Goal: Transaction & Acquisition: Purchase product/service

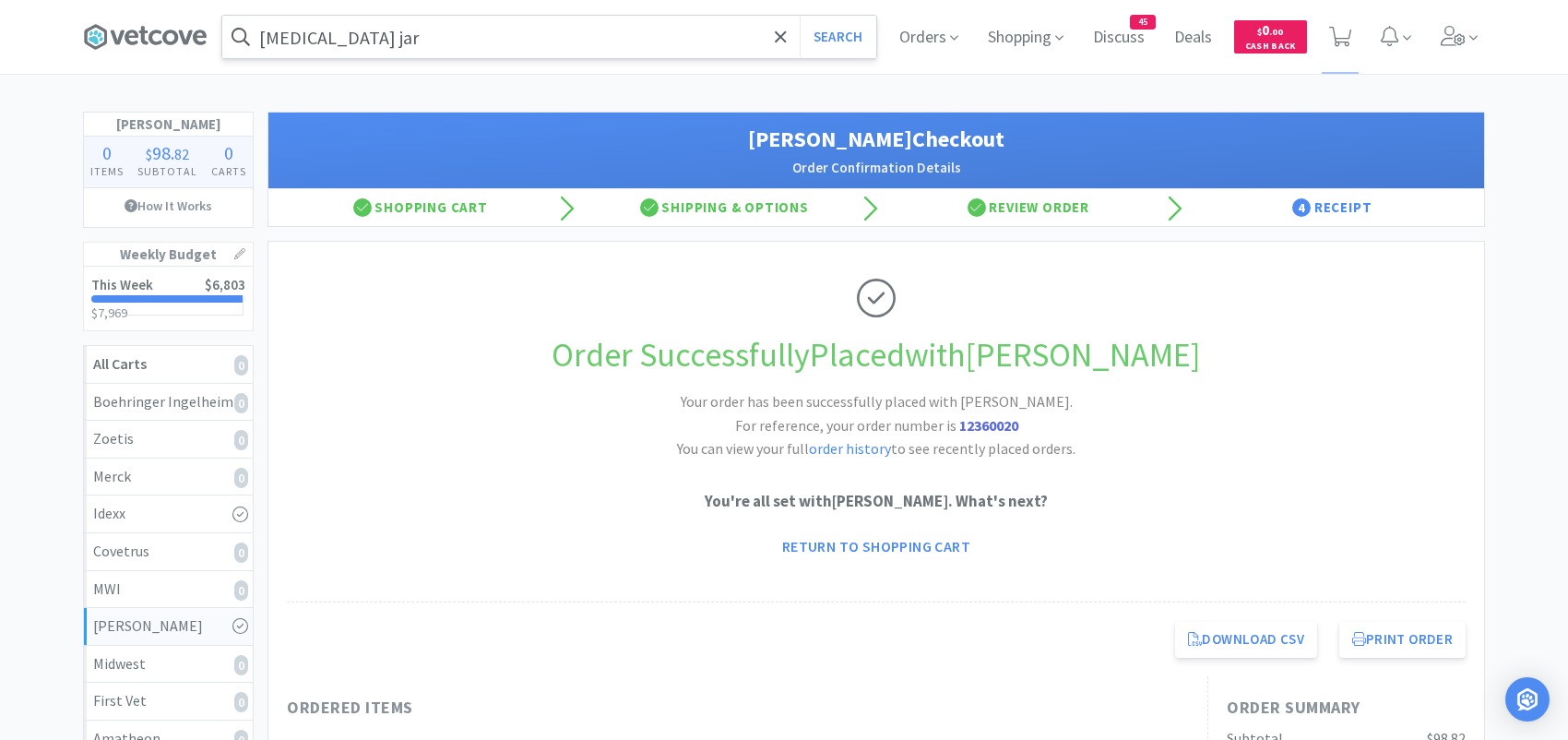
click at [458, 40] on input "[MEDICAL_DATA] jar" at bounding box center [549, 37] width 654 height 42
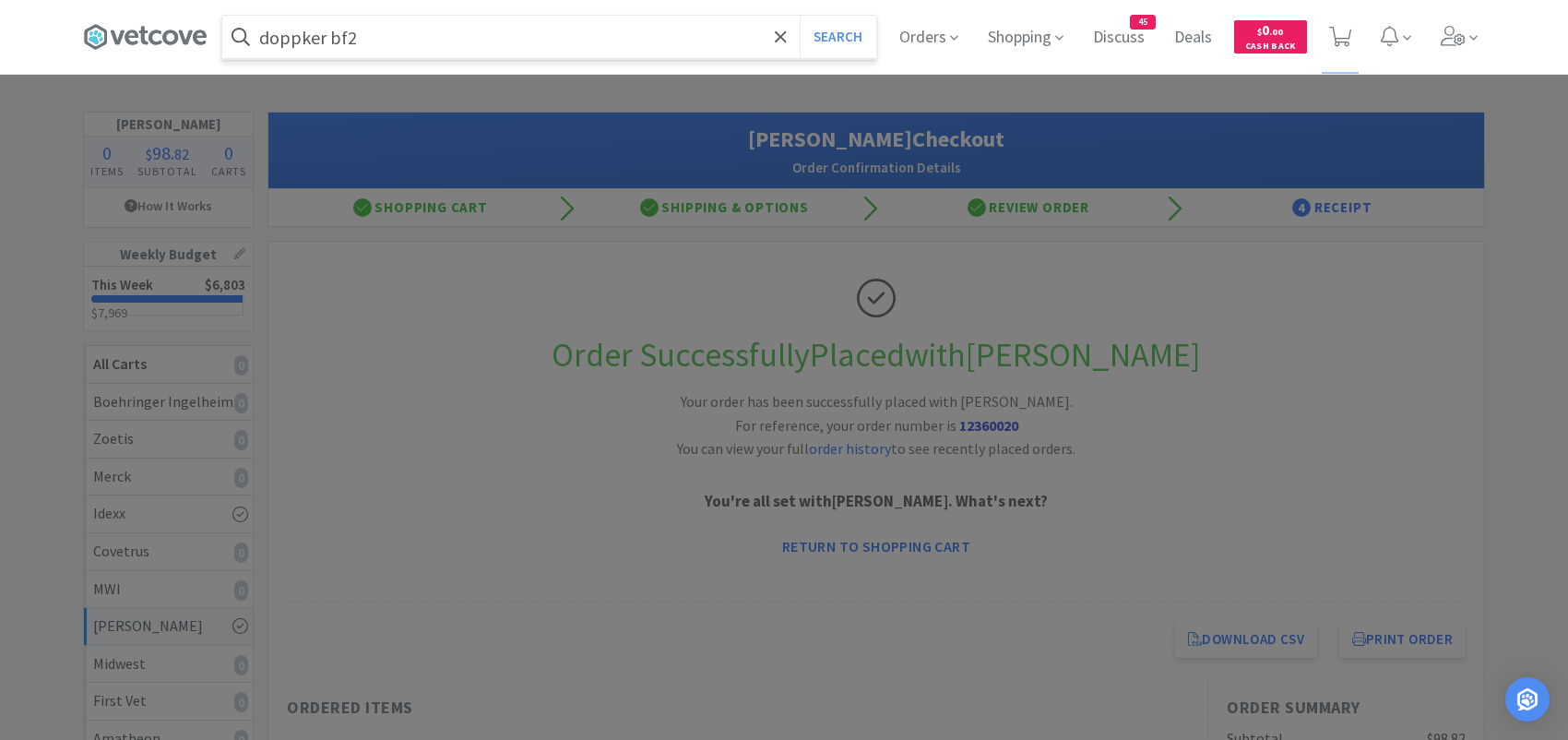
click at [800, 16] on button "Search" at bounding box center [837, 37] width 76 height 42
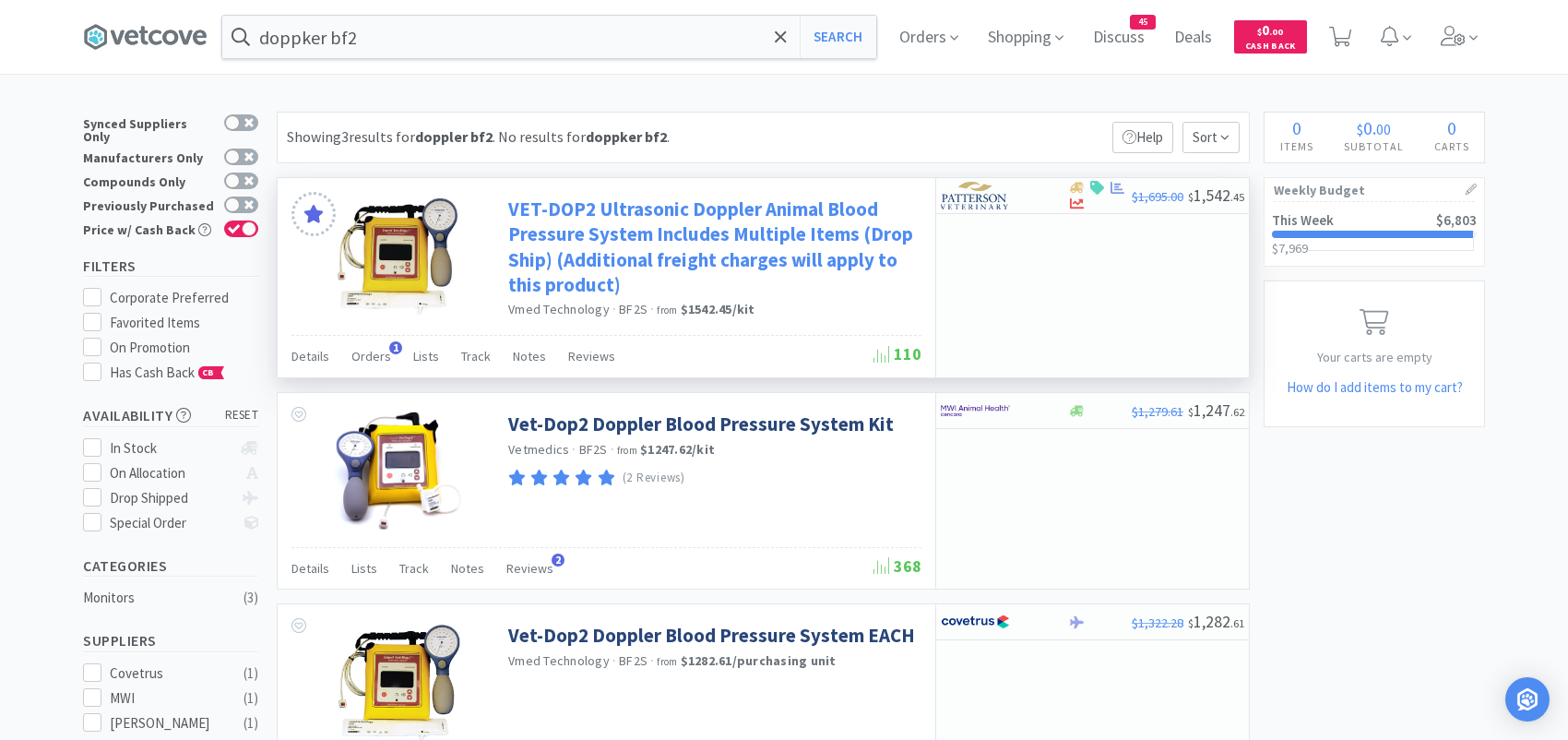
click at [551, 225] on link "VET-DOP2 Ultrasonic Doppler Animal Blood Pressure System Includes Multiple Item…" at bounding box center [713, 247] width 409 height 101
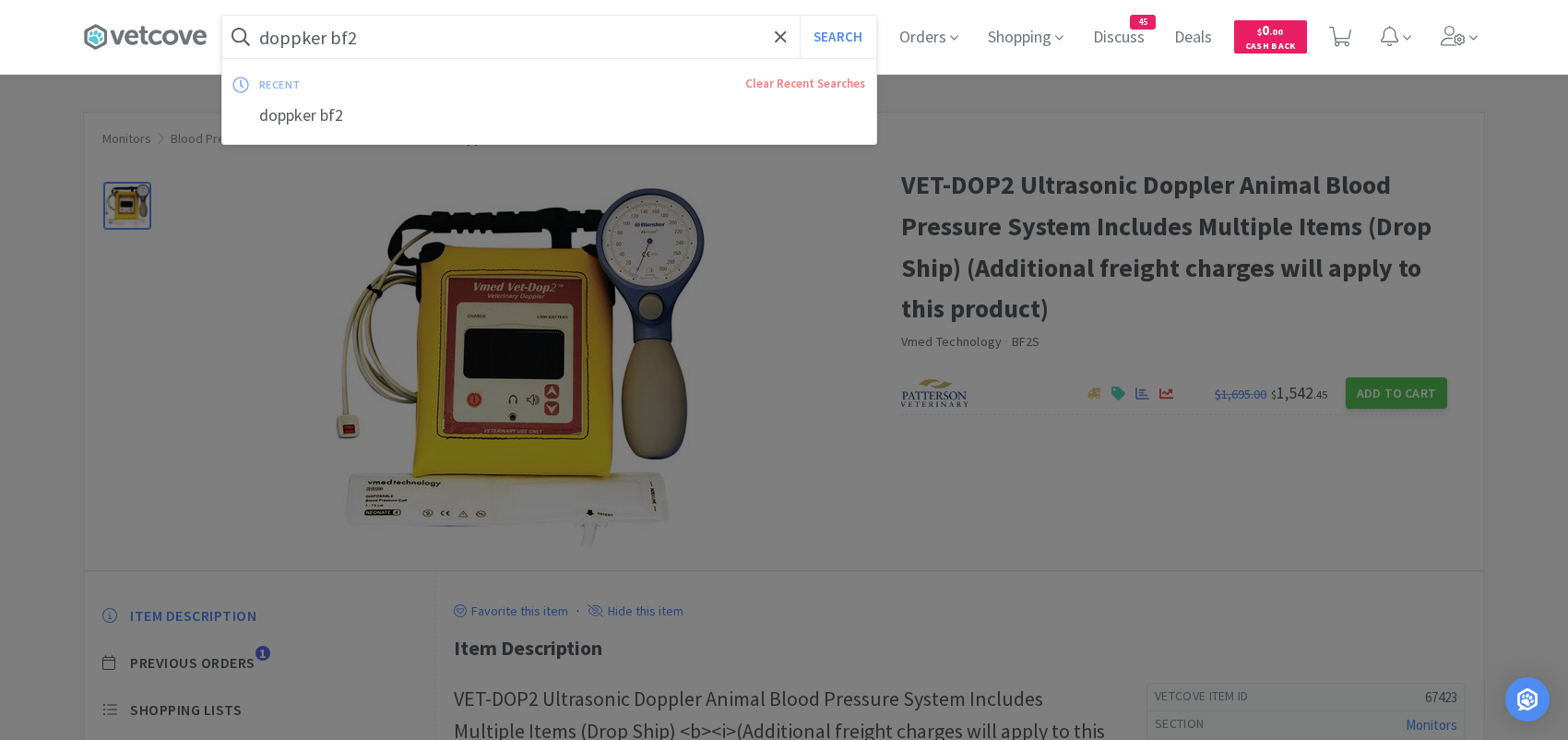
click at [315, 38] on input "doppker bf2" at bounding box center [549, 37] width 654 height 42
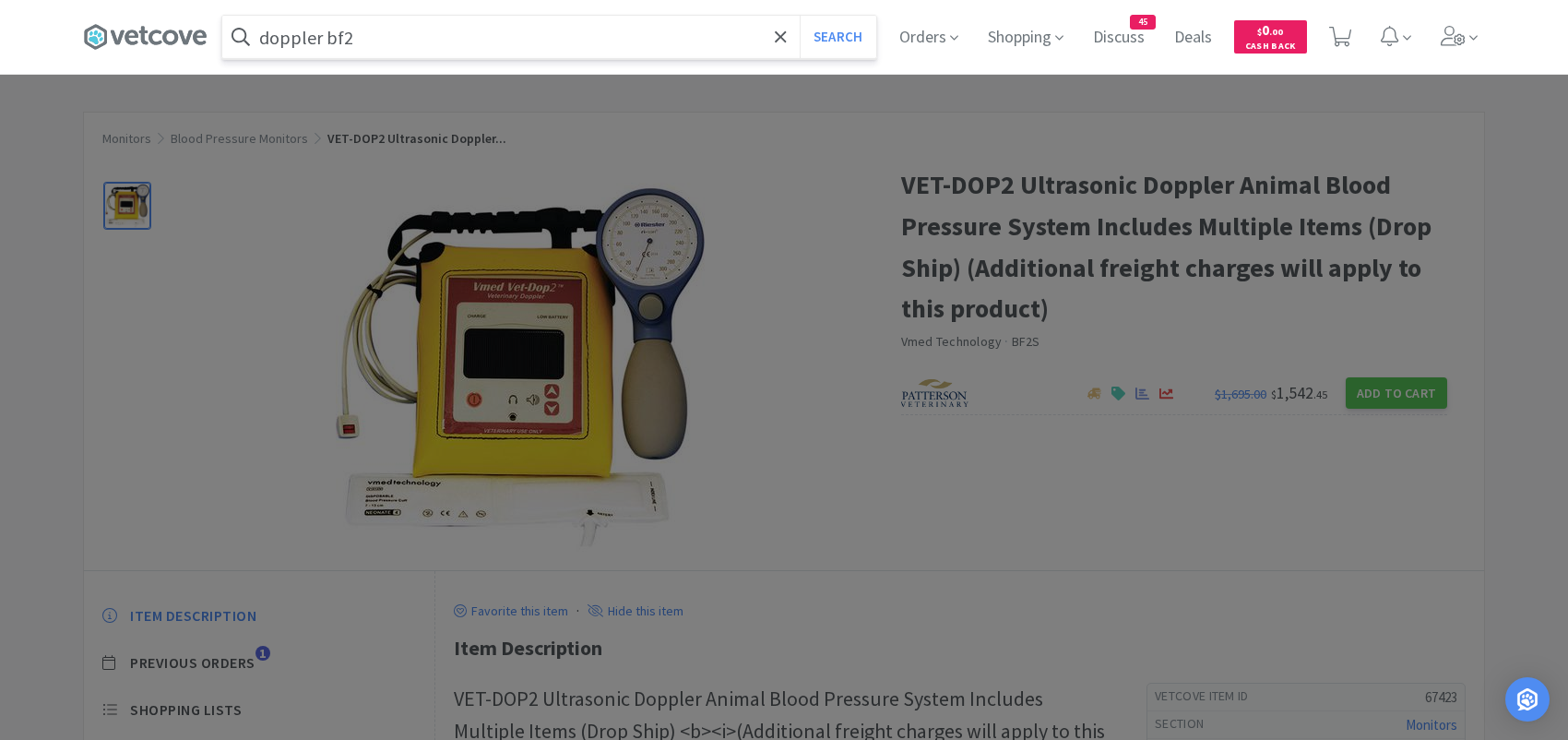
type input "doppler bf2"
click at [800, 16] on button "Search" at bounding box center [837, 37] width 76 height 42
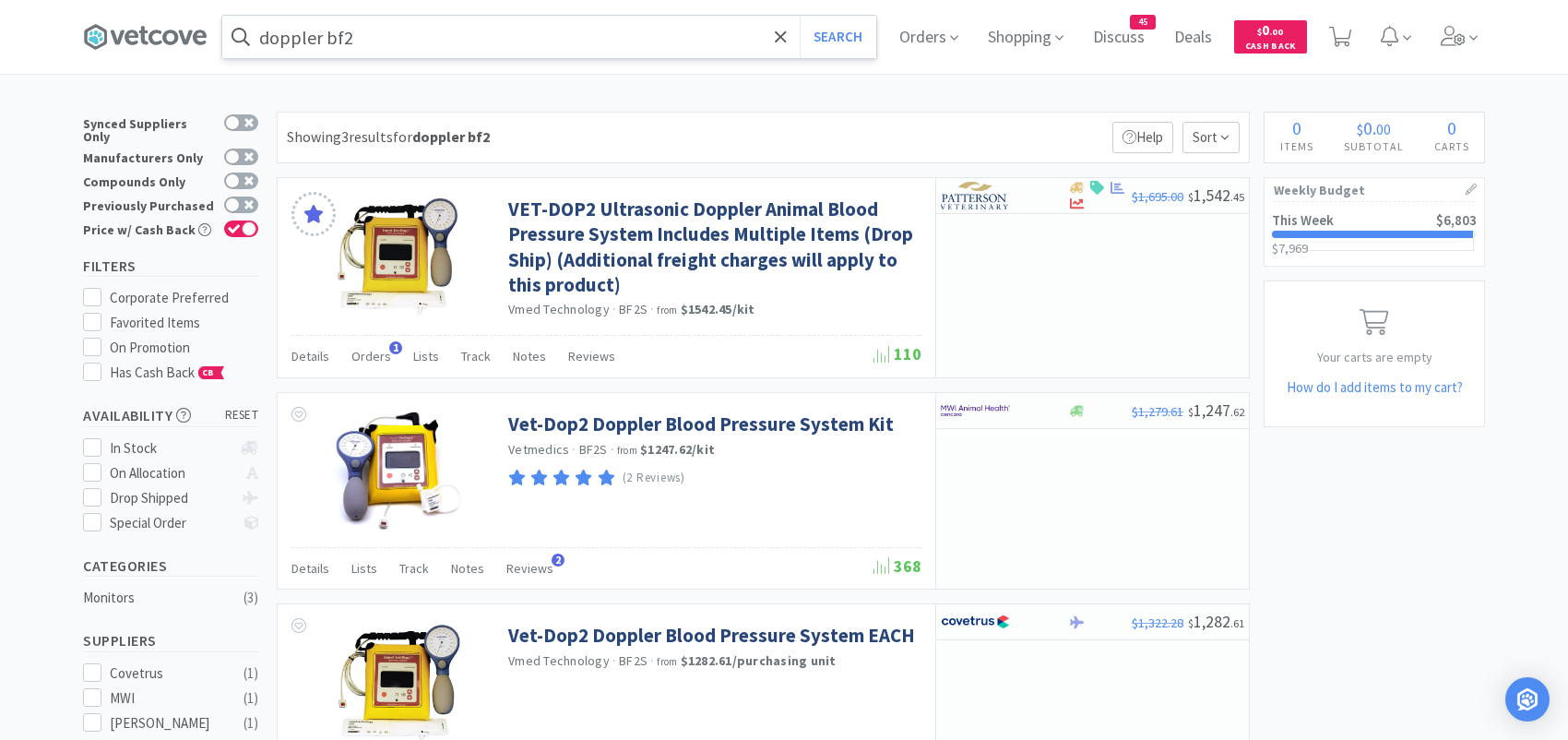
click at [370, 42] on input "doppler bf2" at bounding box center [549, 37] width 654 height 42
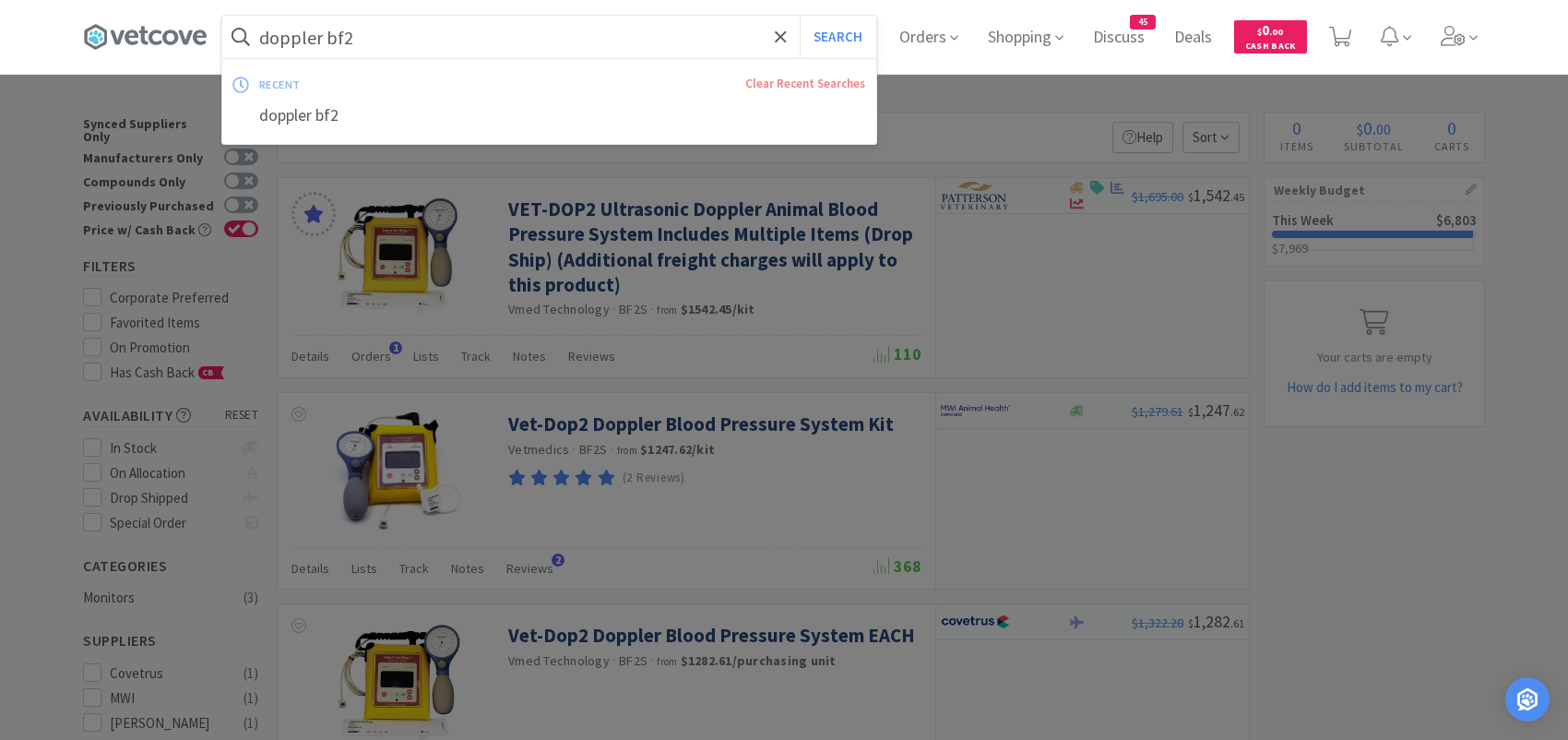
click at [956, 134] on div at bounding box center [784, 370] width 1568 height 740
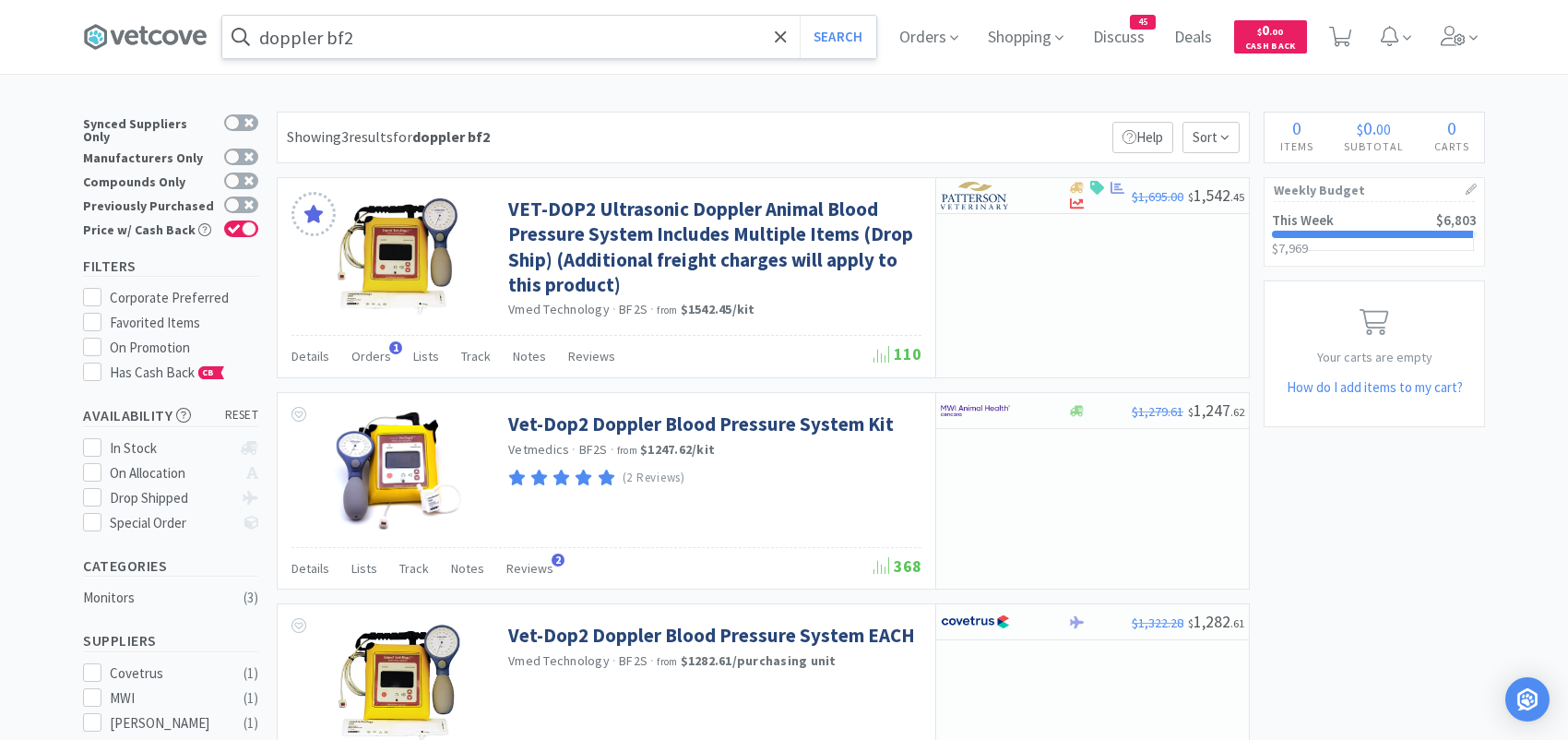
click at [386, 40] on input "doppler bf2" at bounding box center [549, 37] width 654 height 42
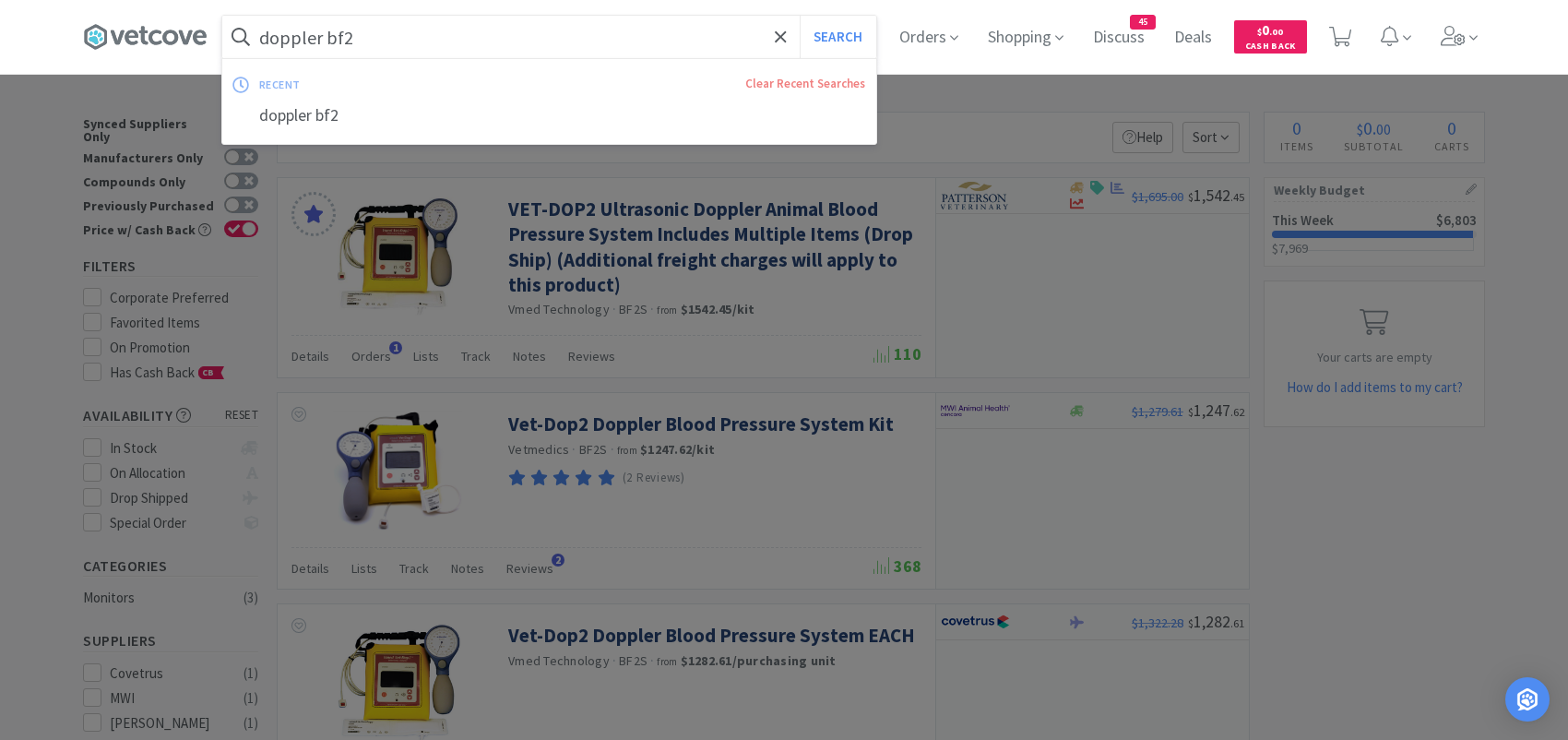
click at [409, 41] on input "doppler bf2" at bounding box center [549, 37] width 654 height 42
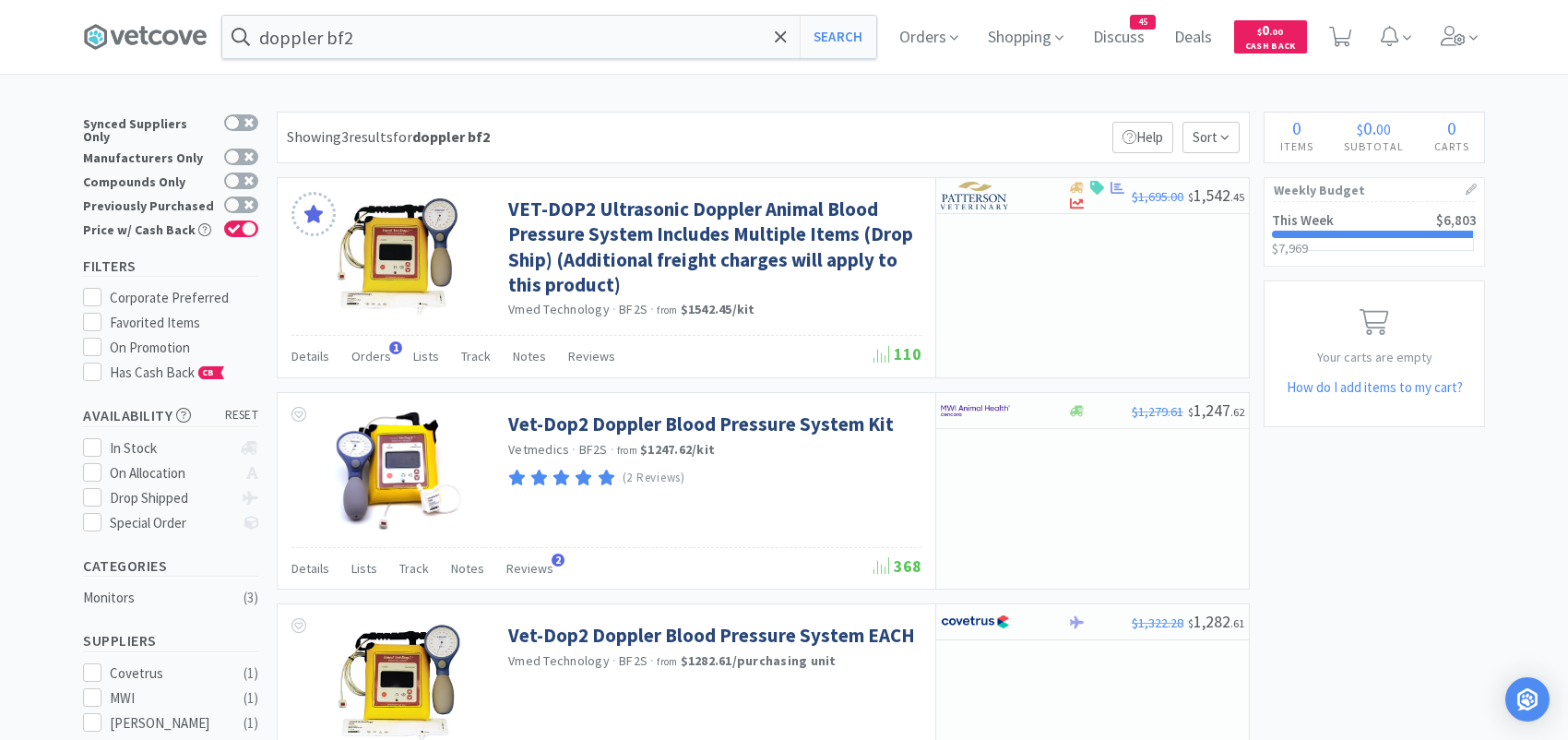
click at [641, 226] on div at bounding box center [784, 370] width 1568 height 740
click at [641, 226] on link "VET-DOP2 Ultrasonic Doppler Animal Blood Pressure System Includes Multiple Item…" at bounding box center [713, 247] width 409 height 101
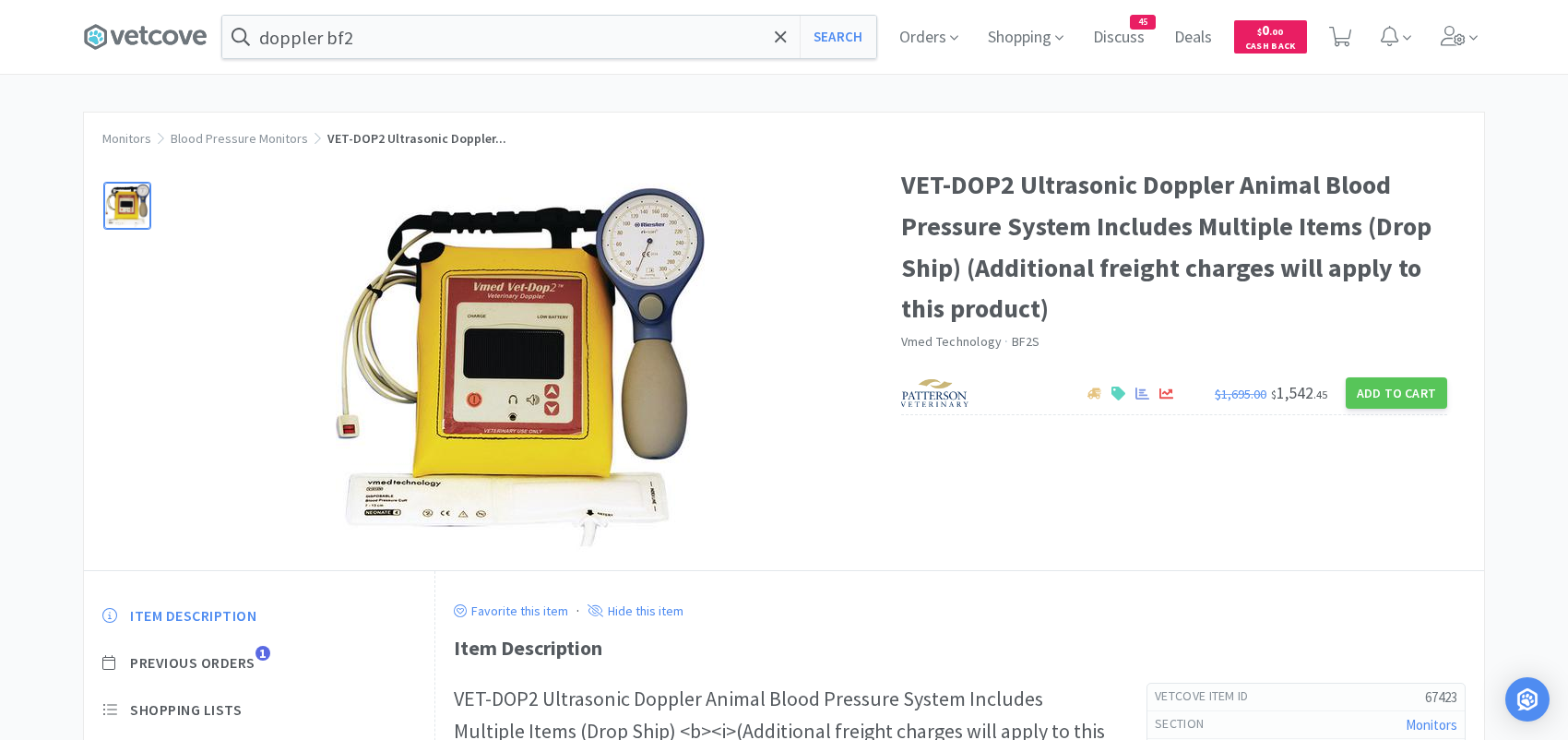
click at [401, 285] on img at bounding box center [521, 367] width 369 height 369
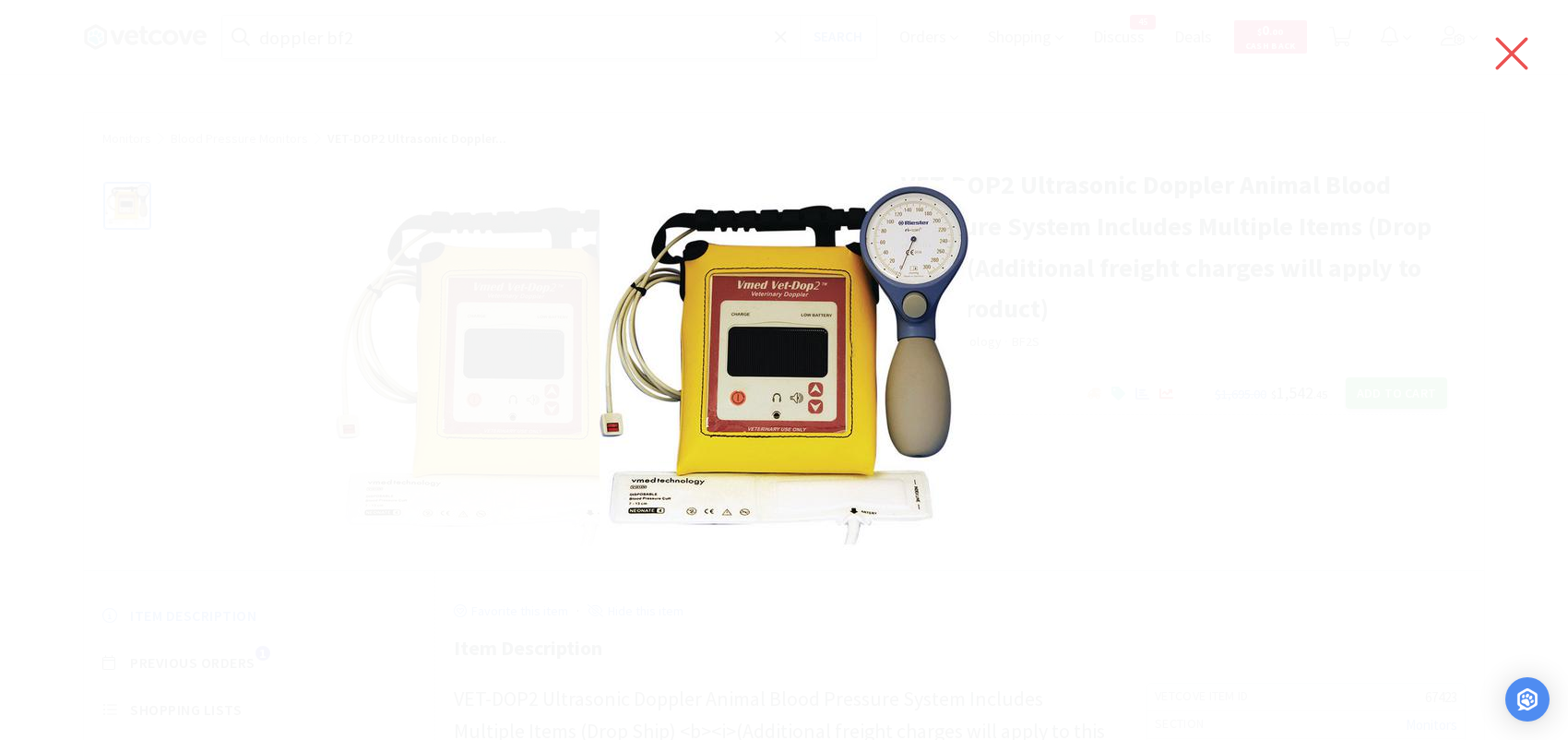
click at [1513, 54] on icon at bounding box center [1512, 54] width 32 height 32
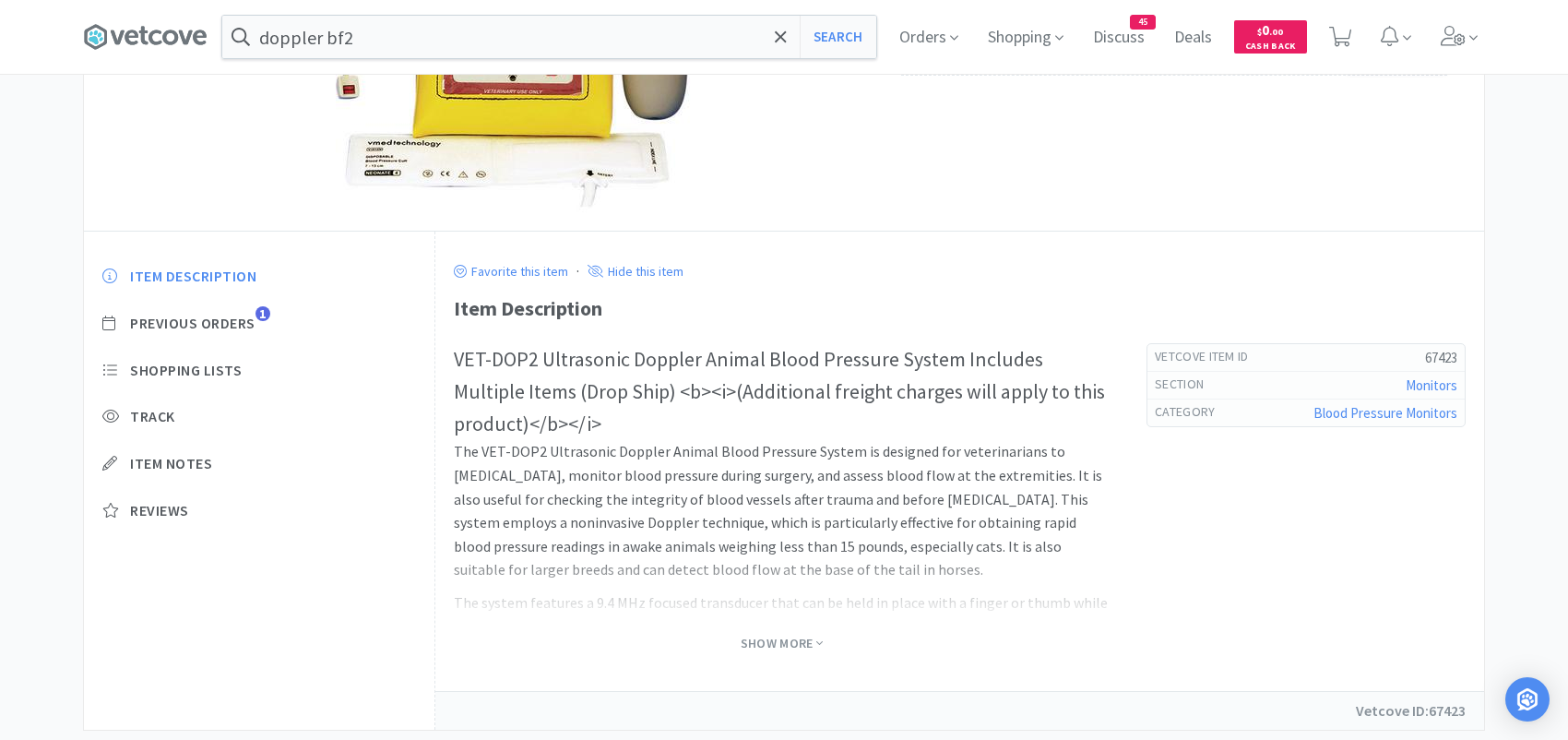
scroll to position [369, 0]
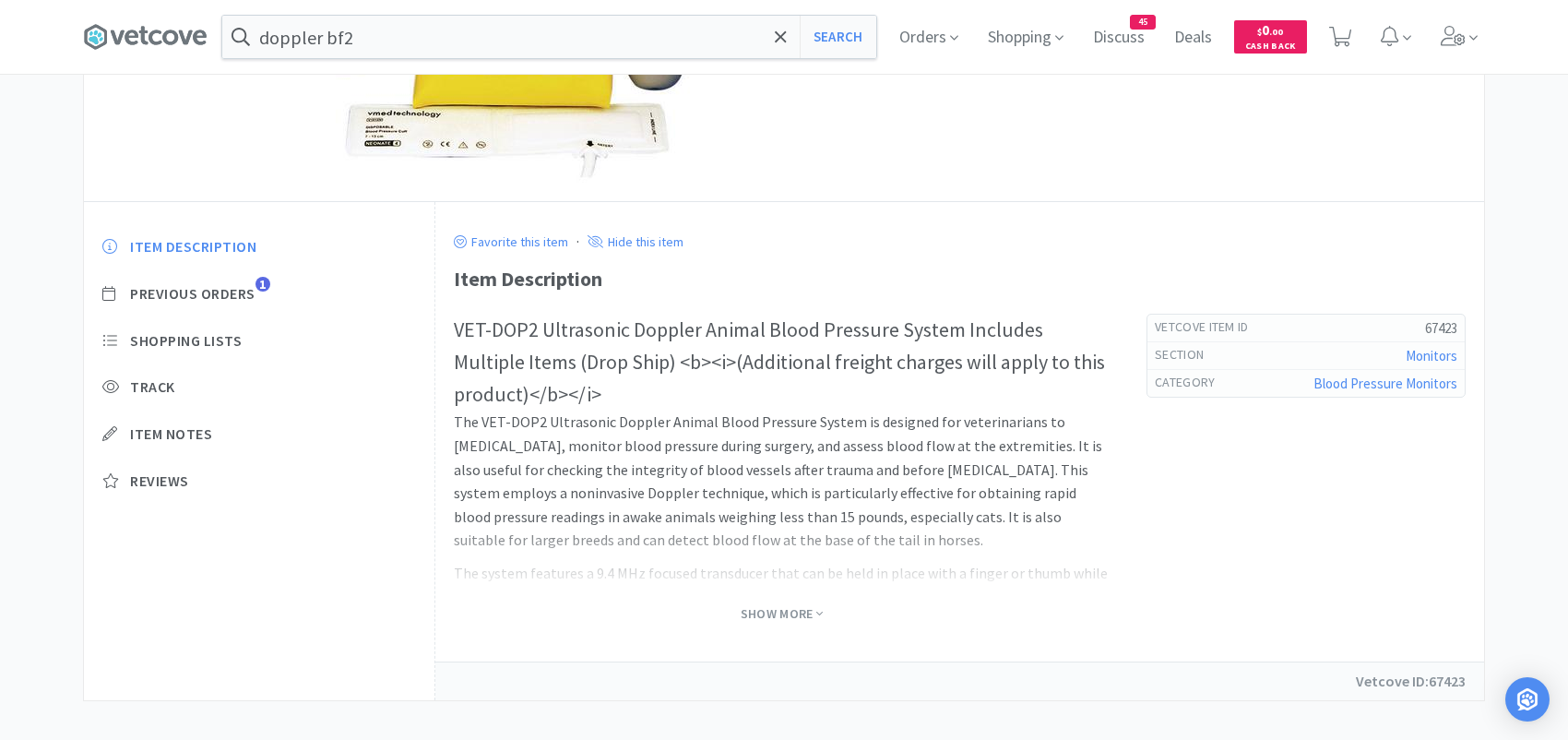
click at [771, 623] on span "Show More" at bounding box center [782, 613] width 82 height 24
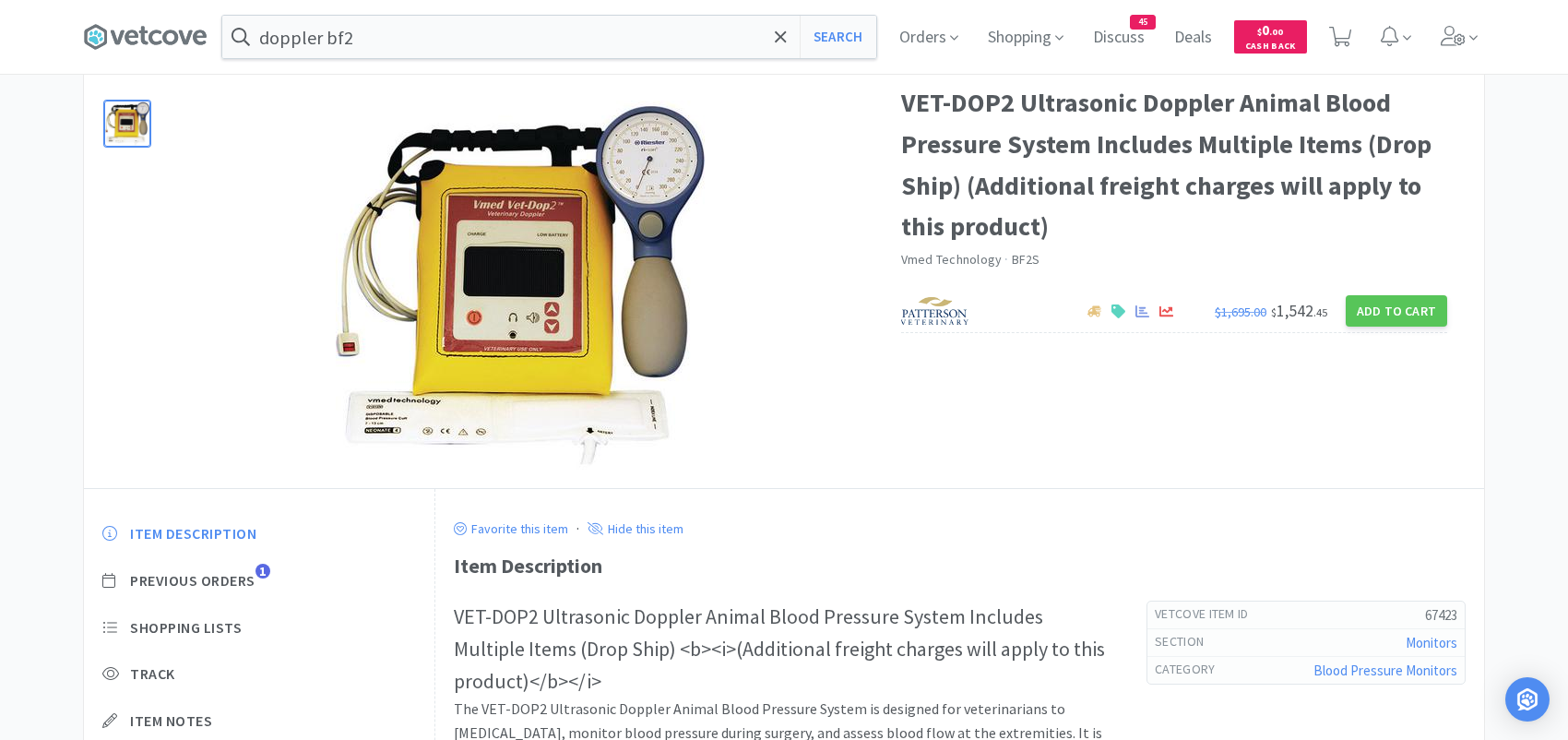
scroll to position [77, 0]
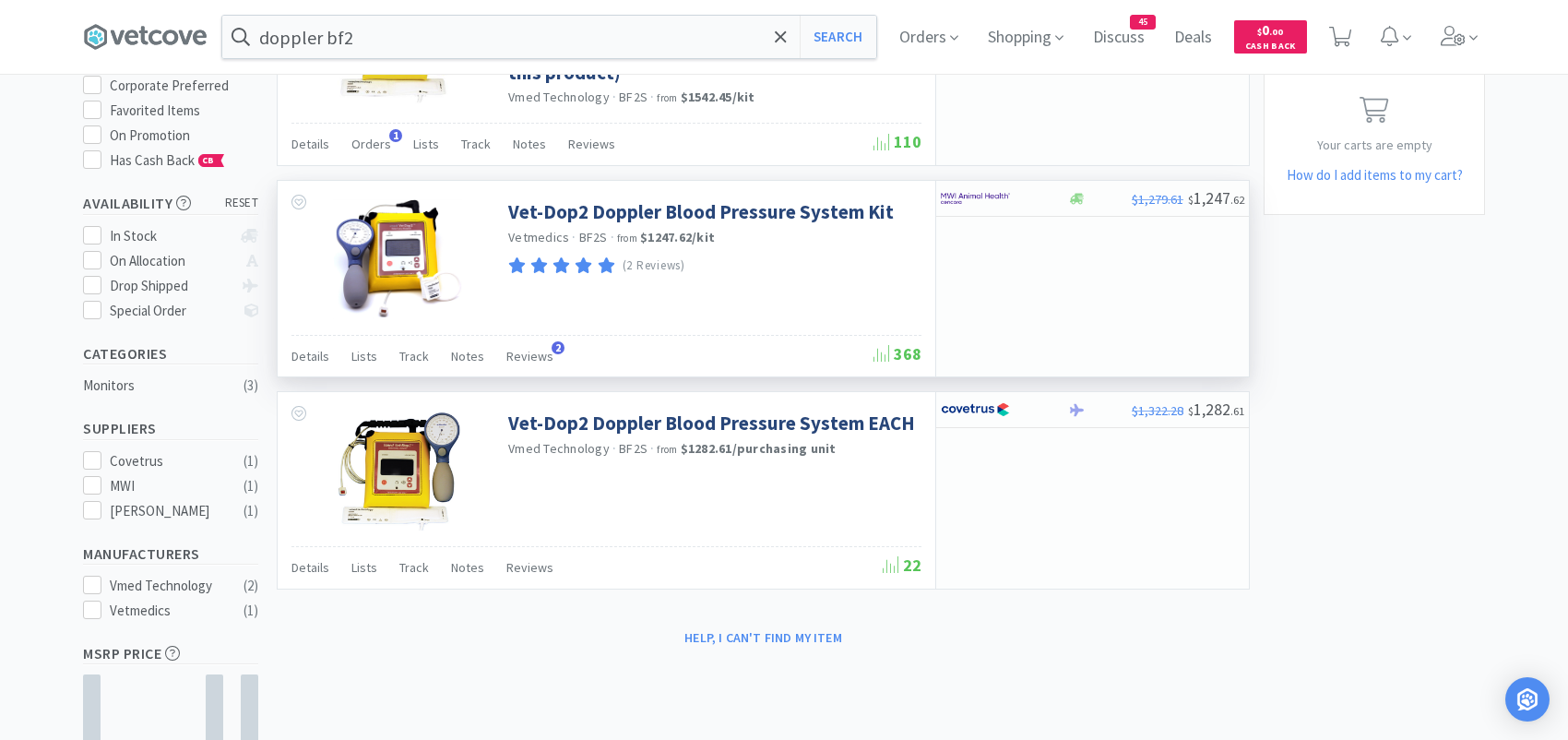
scroll to position [277, 0]
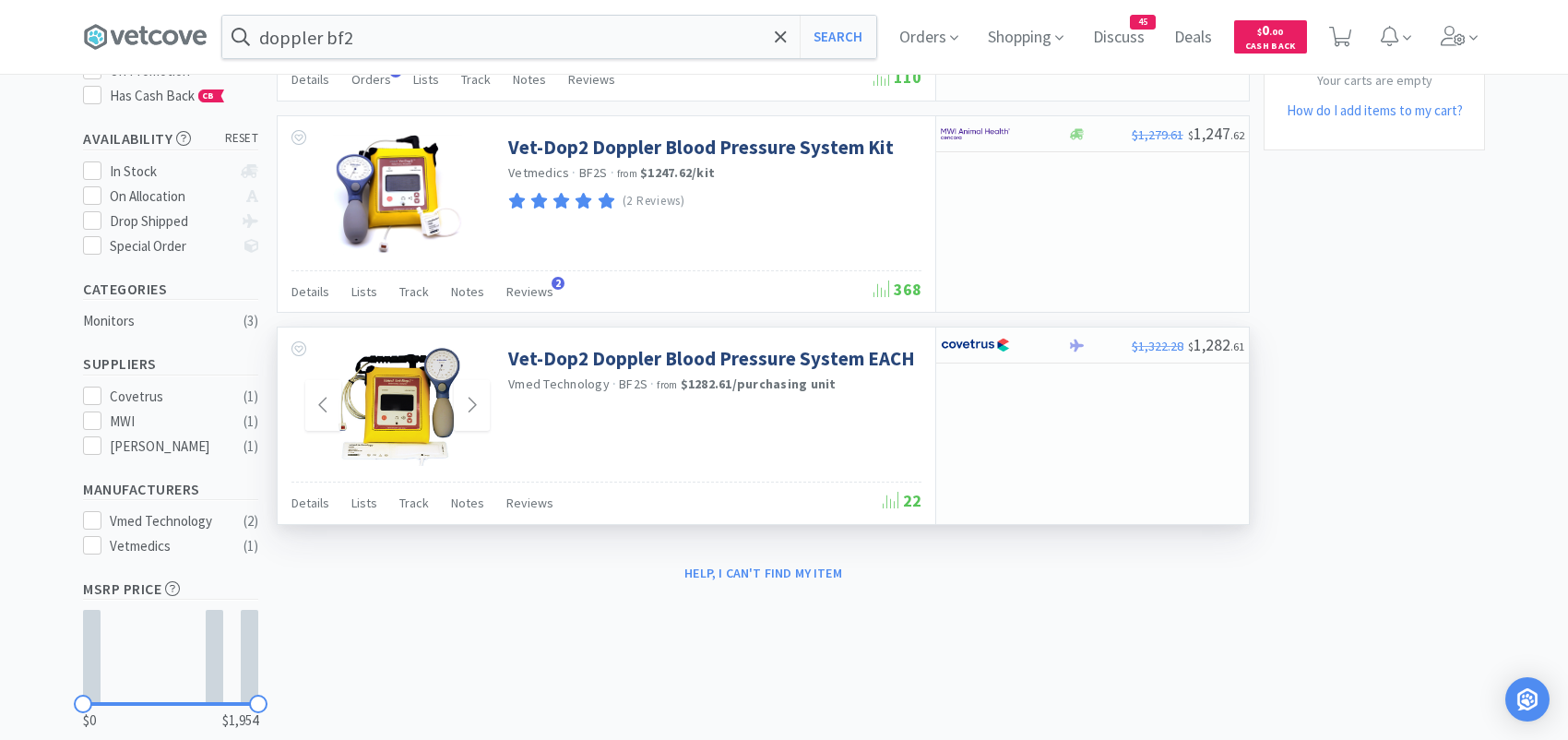
click at [398, 395] on img at bounding box center [397, 405] width 133 height 120
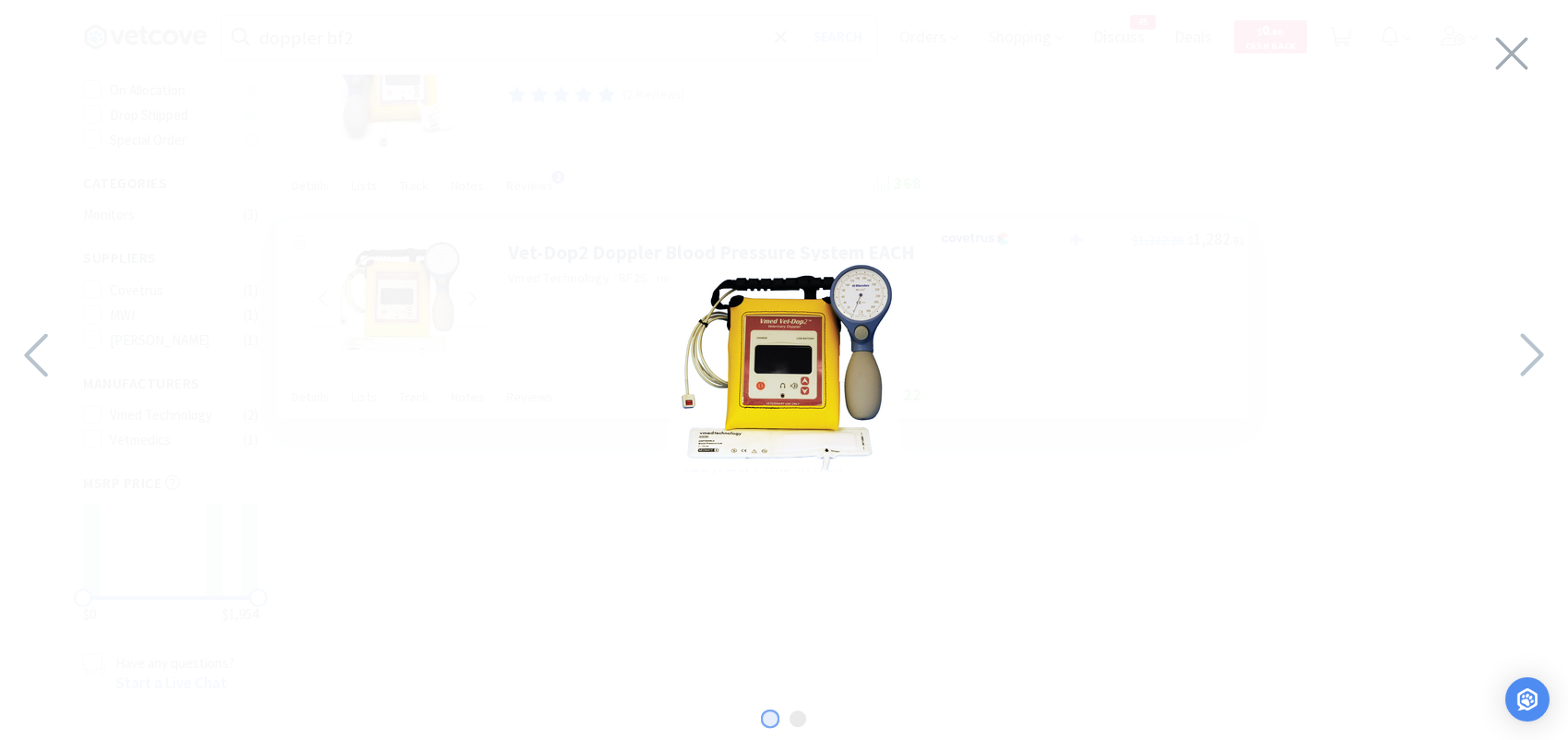
scroll to position [383, 0]
click at [1539, 339] on icon at bounding box center [1530, 355] width 40 height 63
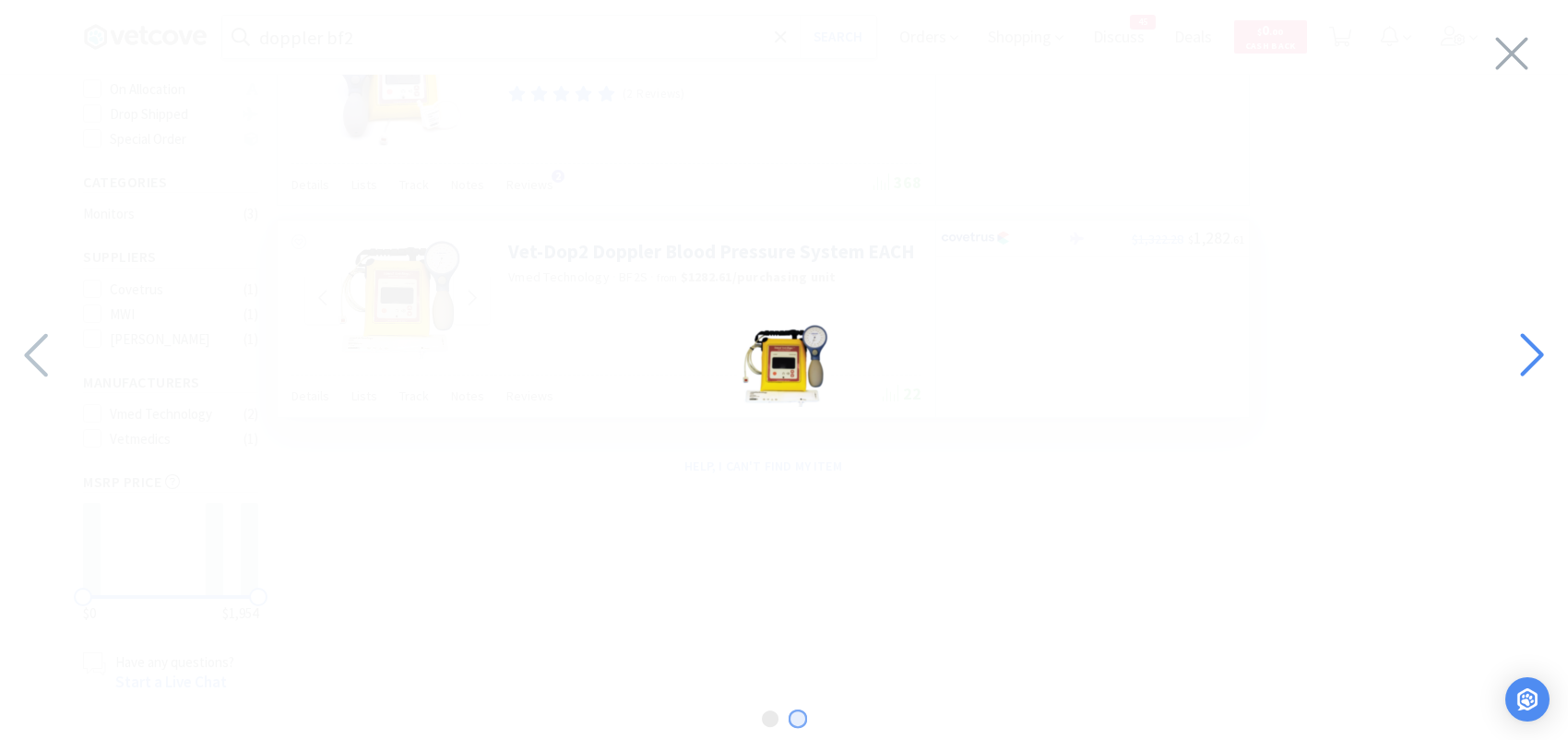
click at [1537, 341] on icon at bounding box center [1530, 355] width 40 height 63
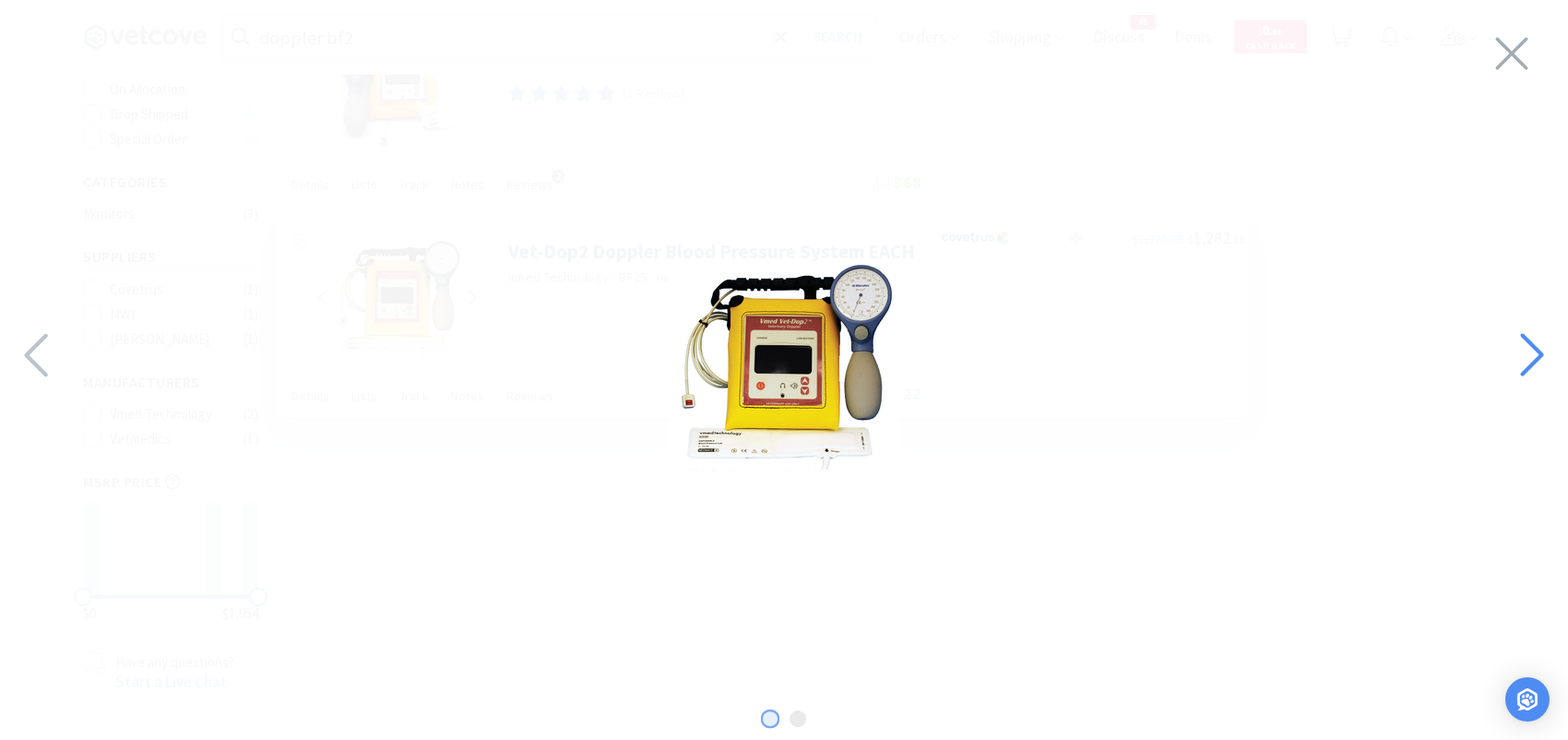
click at [1528, 332] on icon at bounding box center [1530, 355] width 40 height 63
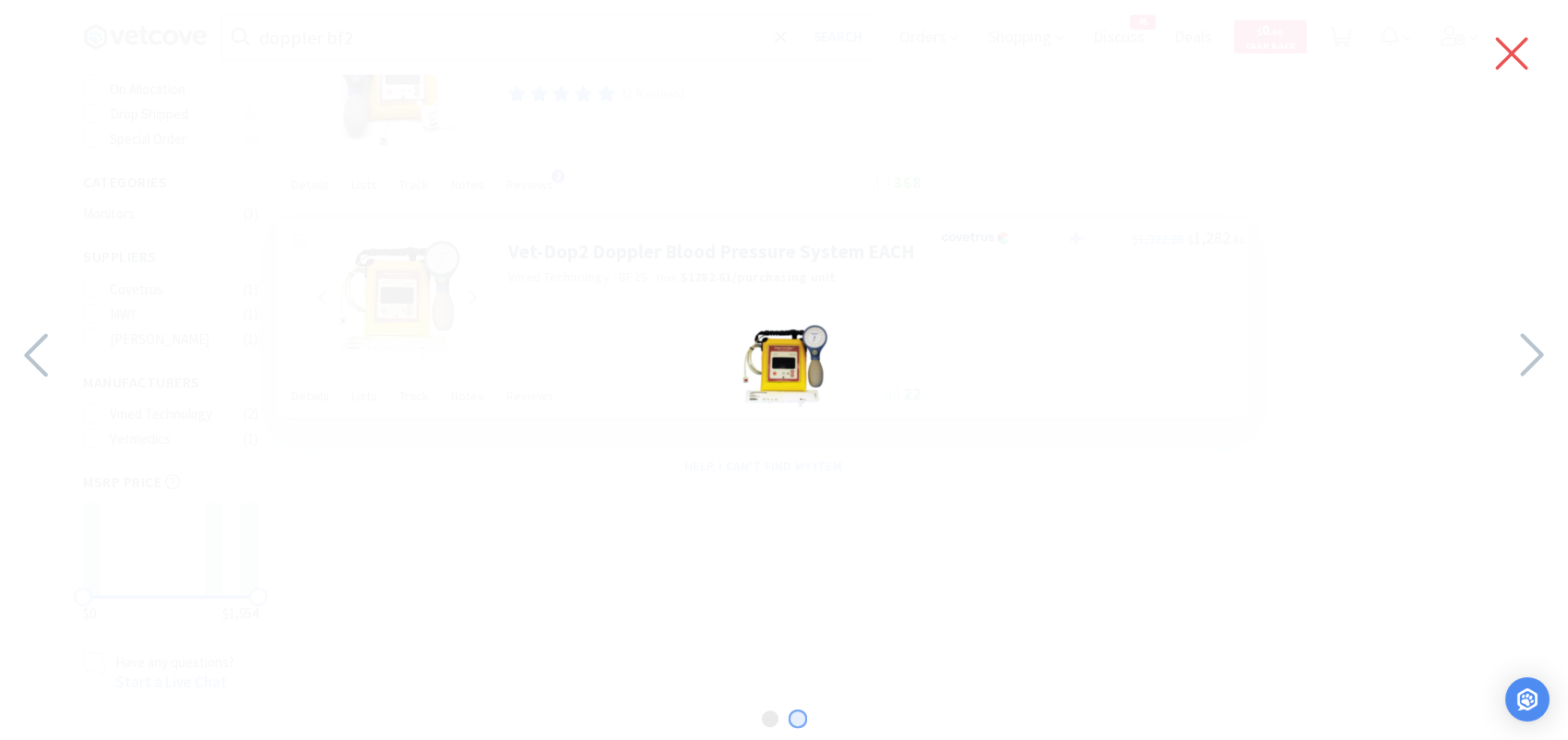
click at [1522, 46] on icon at bounding box center [1511, 53] width 39 height 52
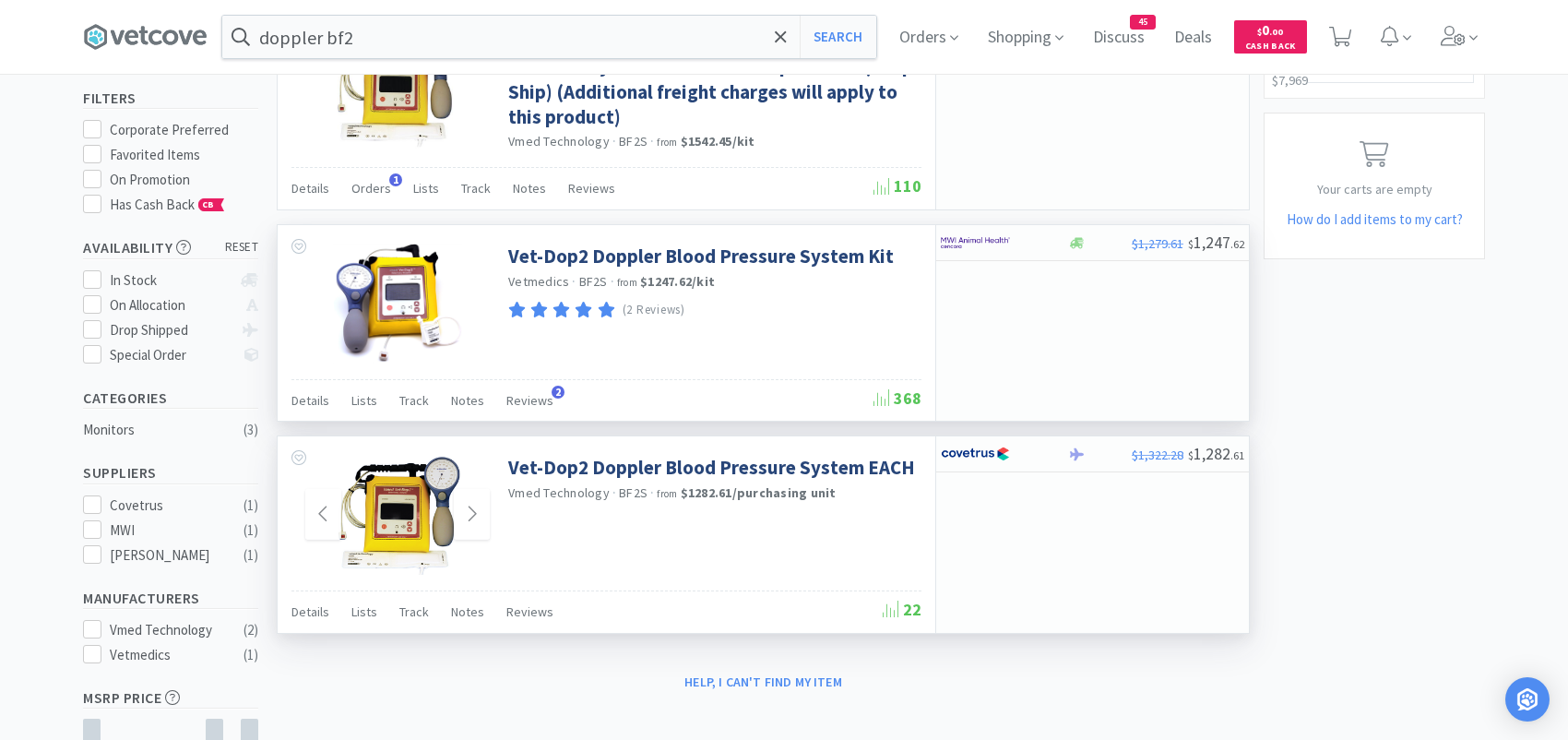
scroll to position [200, 0]
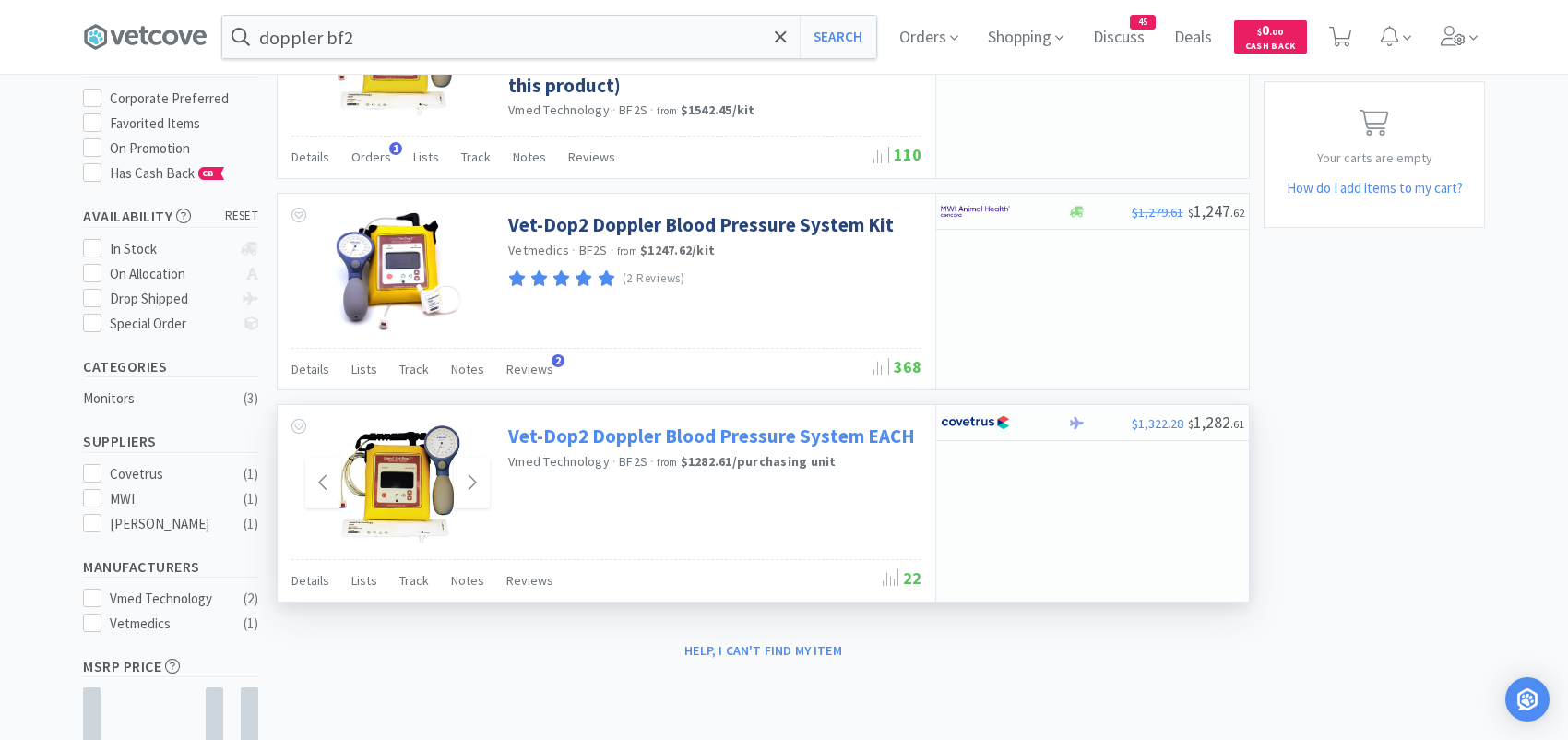
click at [523, 433] on link "Vet-Dop2 Doppler Blood Pressure System EACH" at bounding box center [712, 436] width 407 height 24
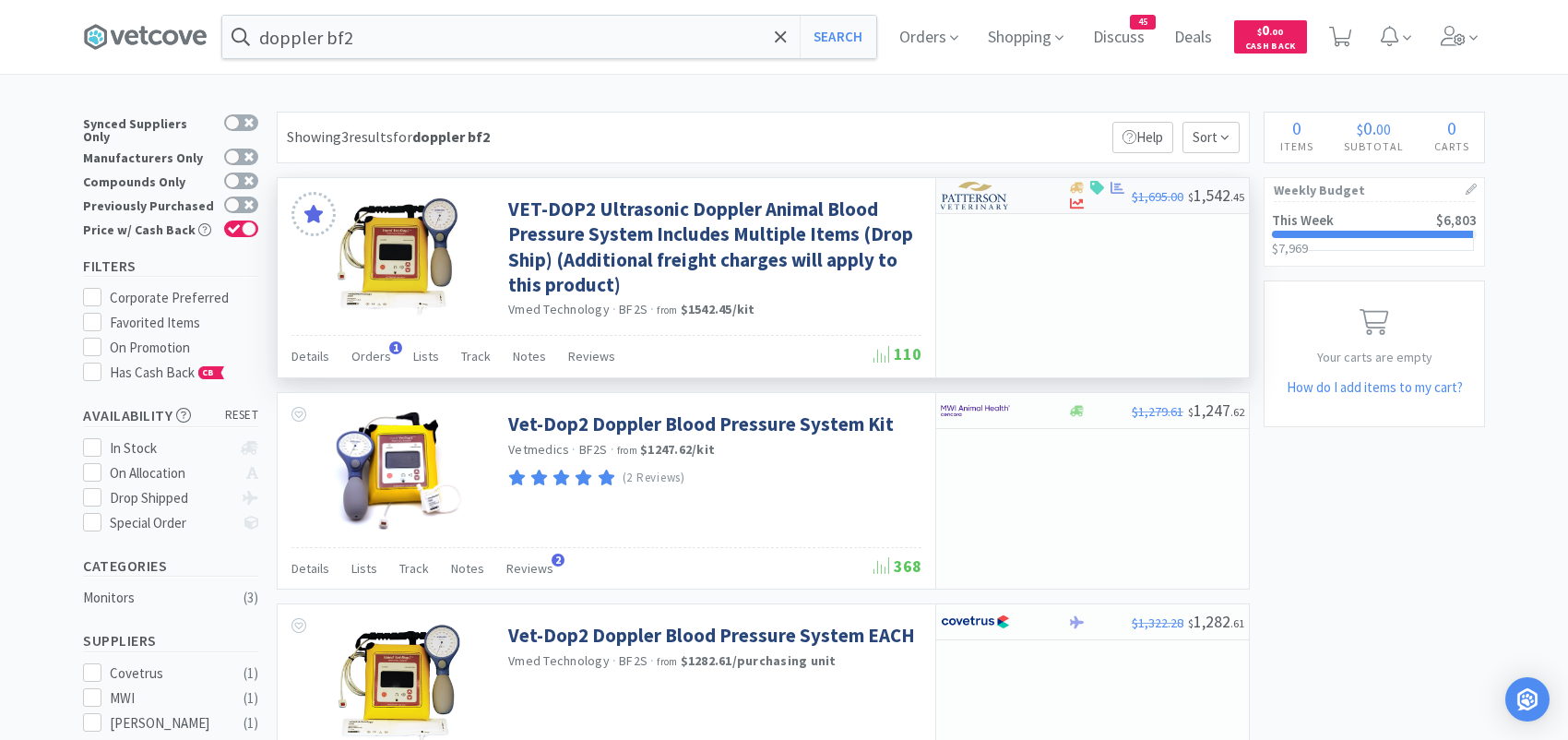
click at [961, 195] on img at bounding box center [975, 195] width 69 height 27
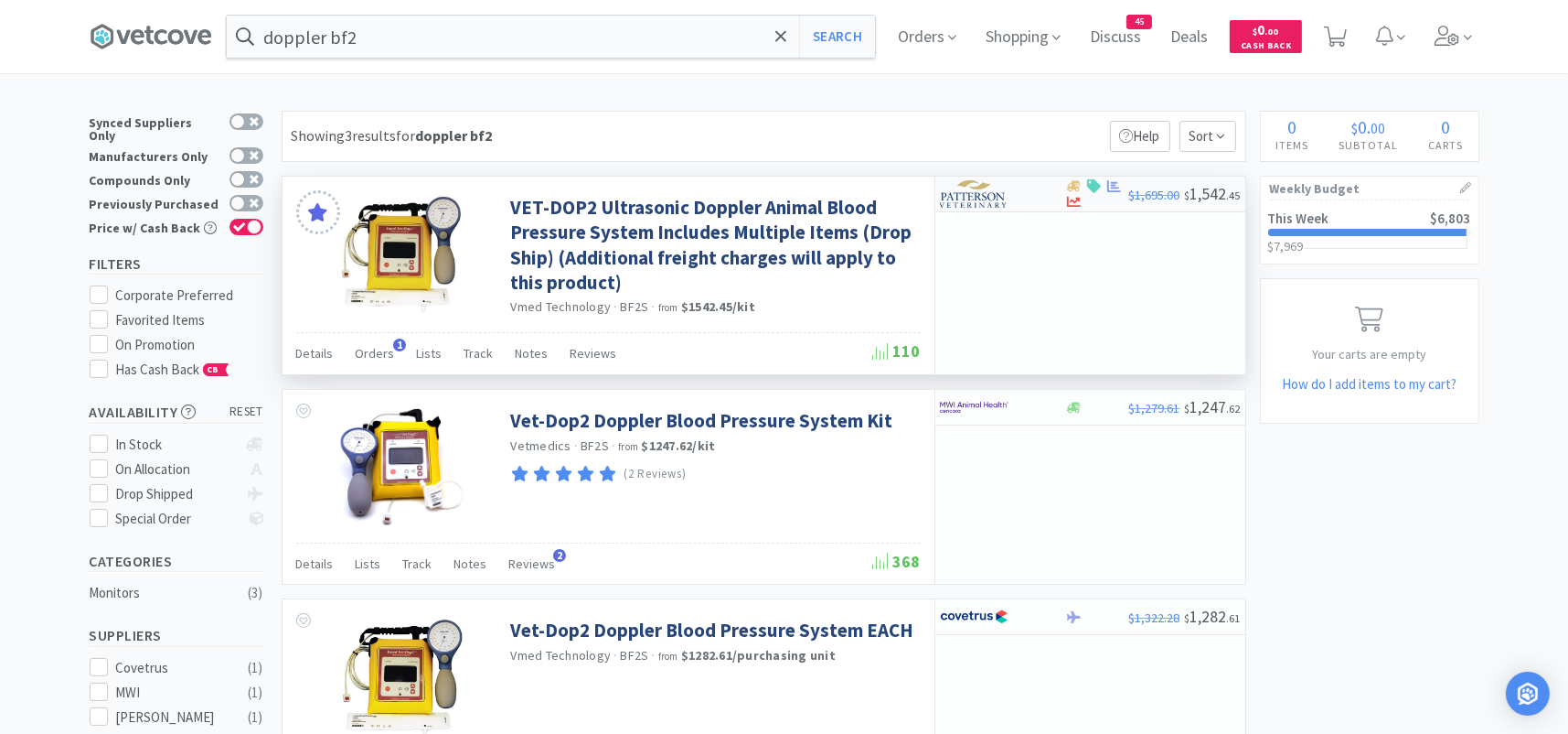
select select "1"
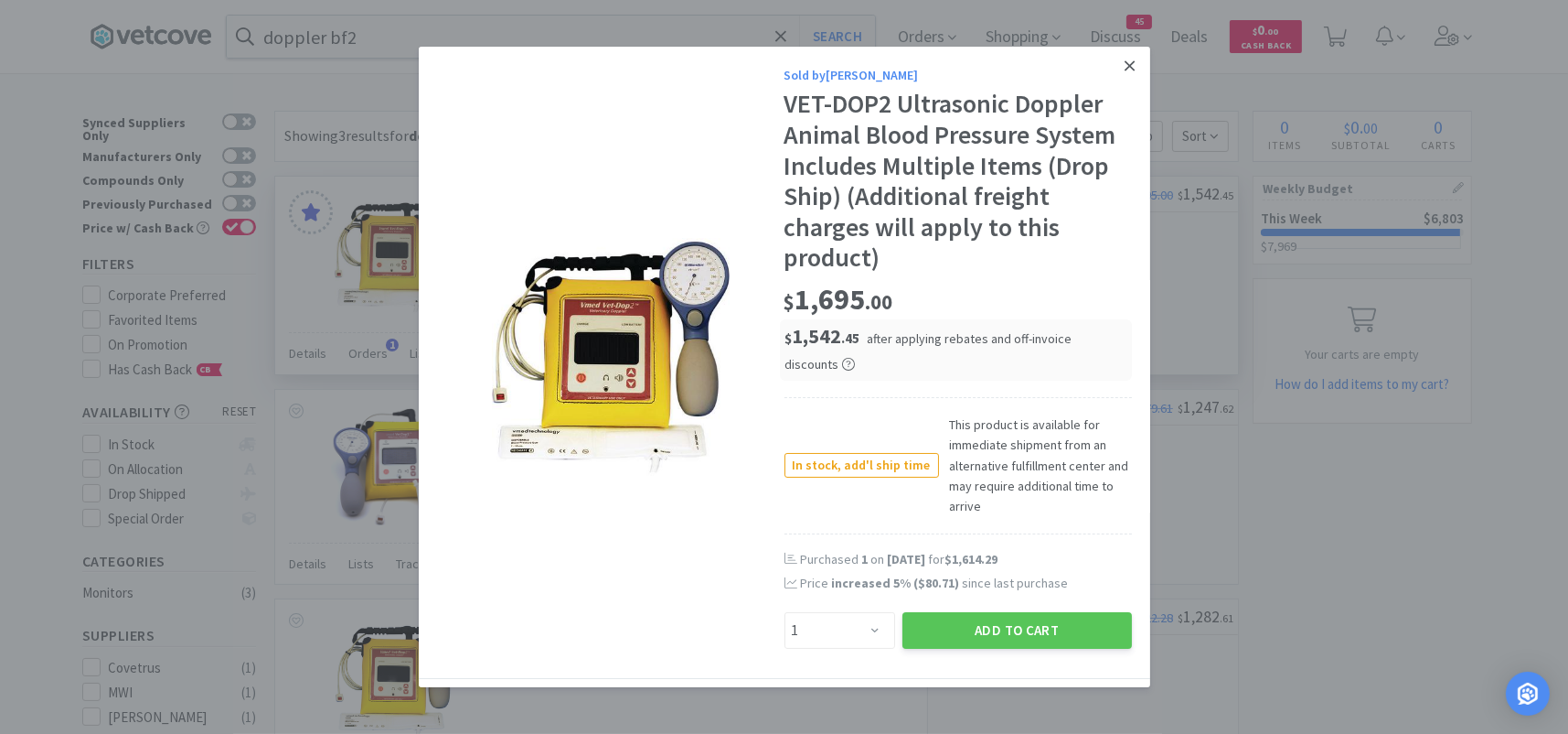
click at [1125, 64] on icon at bounding box center [1129, 65] width 10 height 10
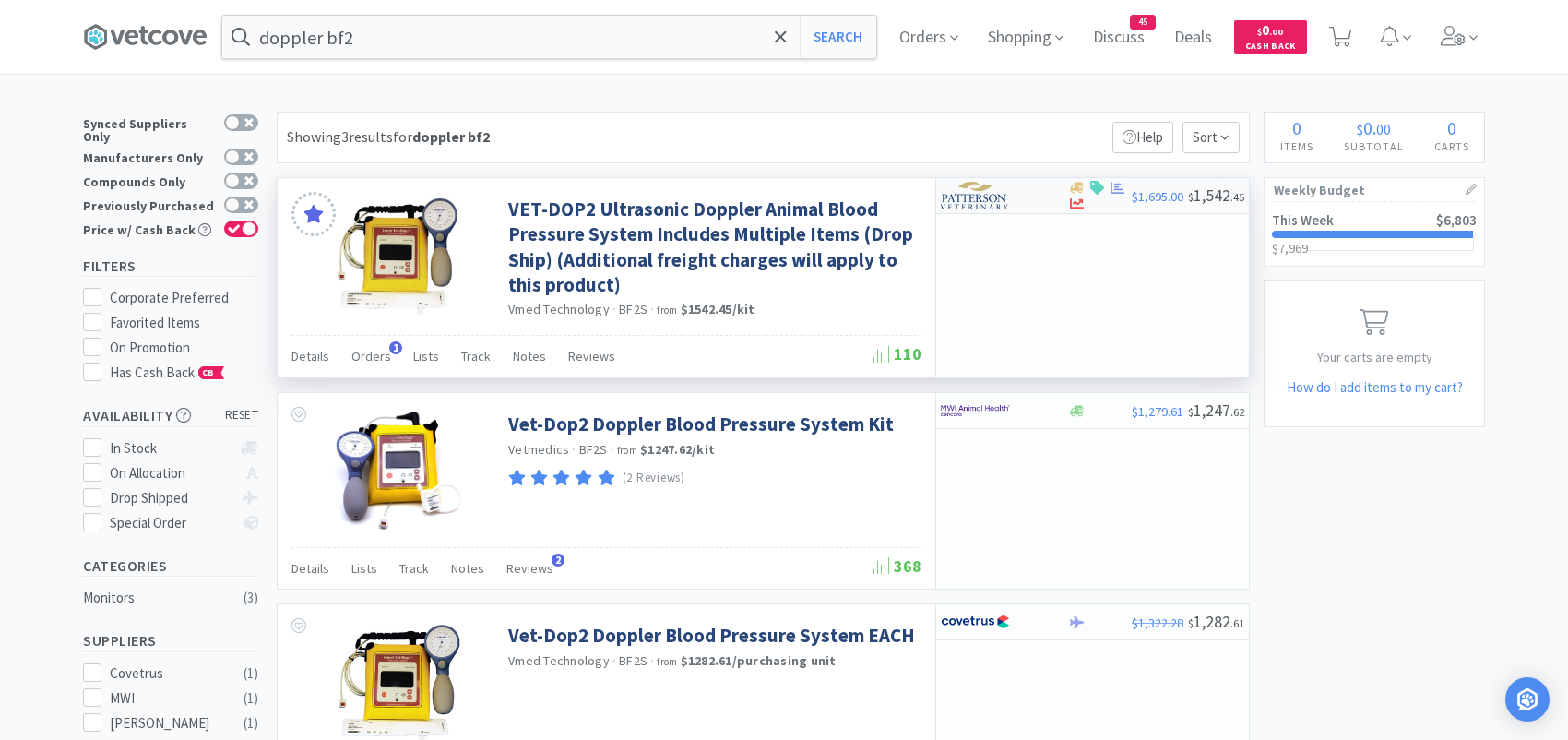
click at [981, 199] on img at bounding box center [975, 195] width 69 height 27
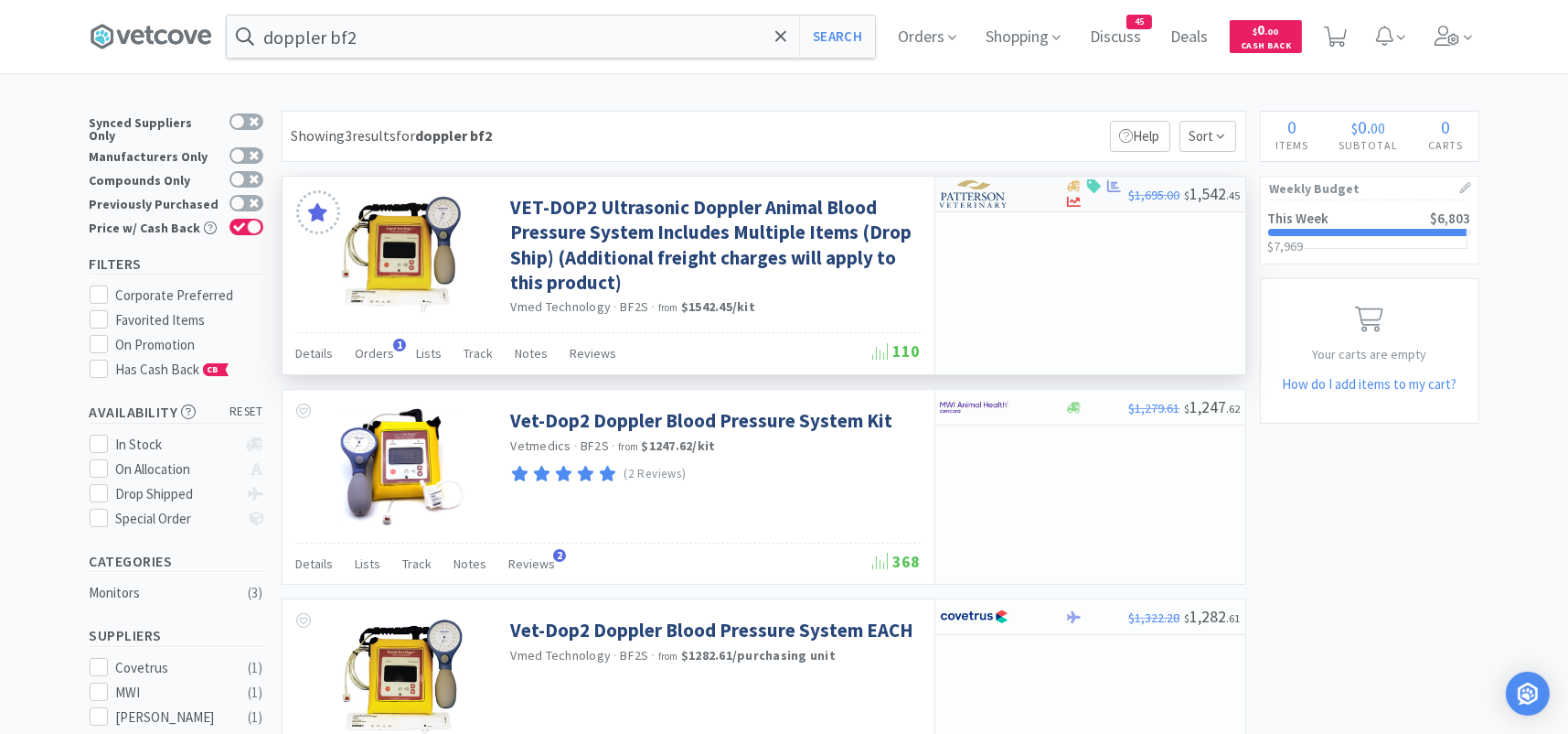
select select "1"
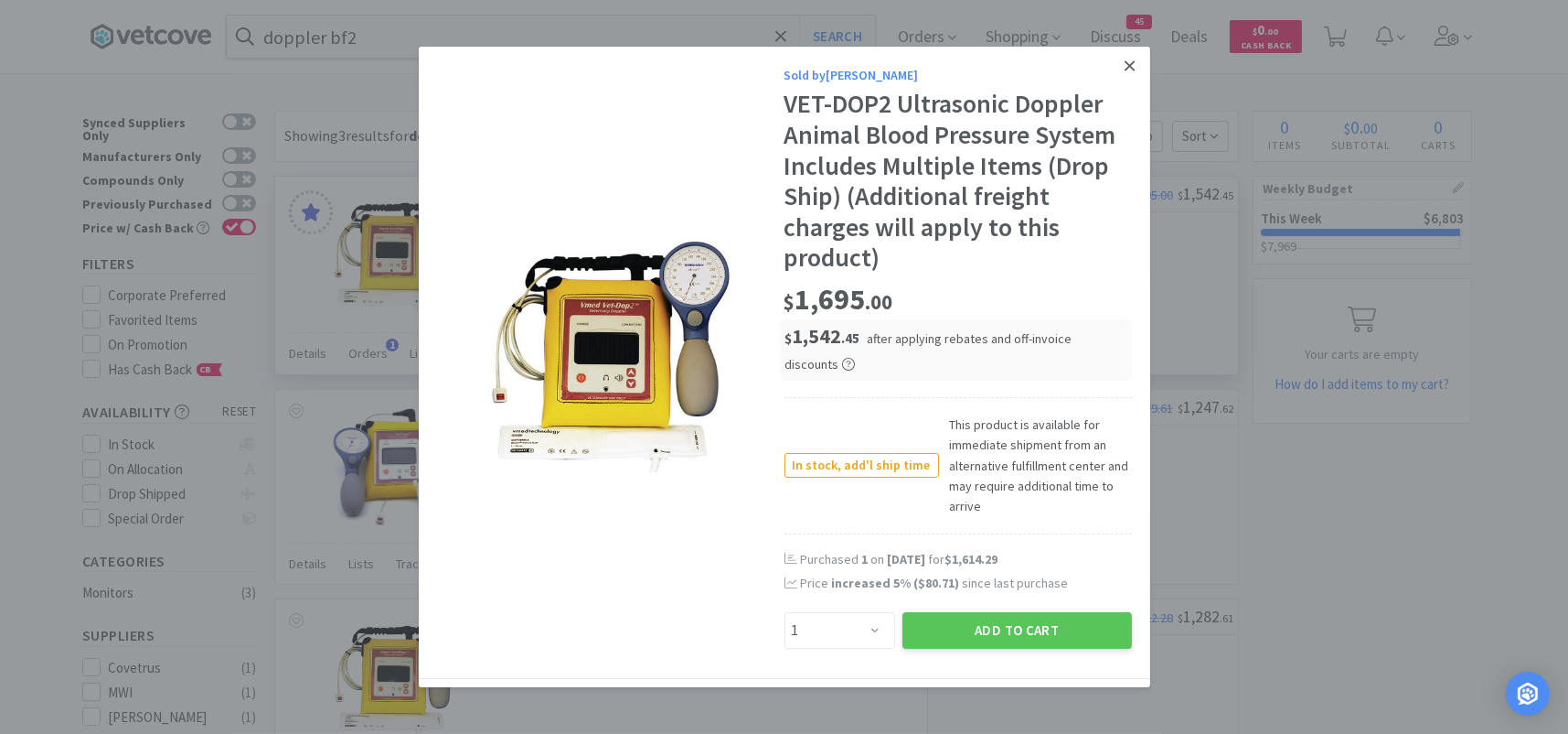
click at [1125, 70] on icon at bounding box center [1129, 65] width 10 height 10
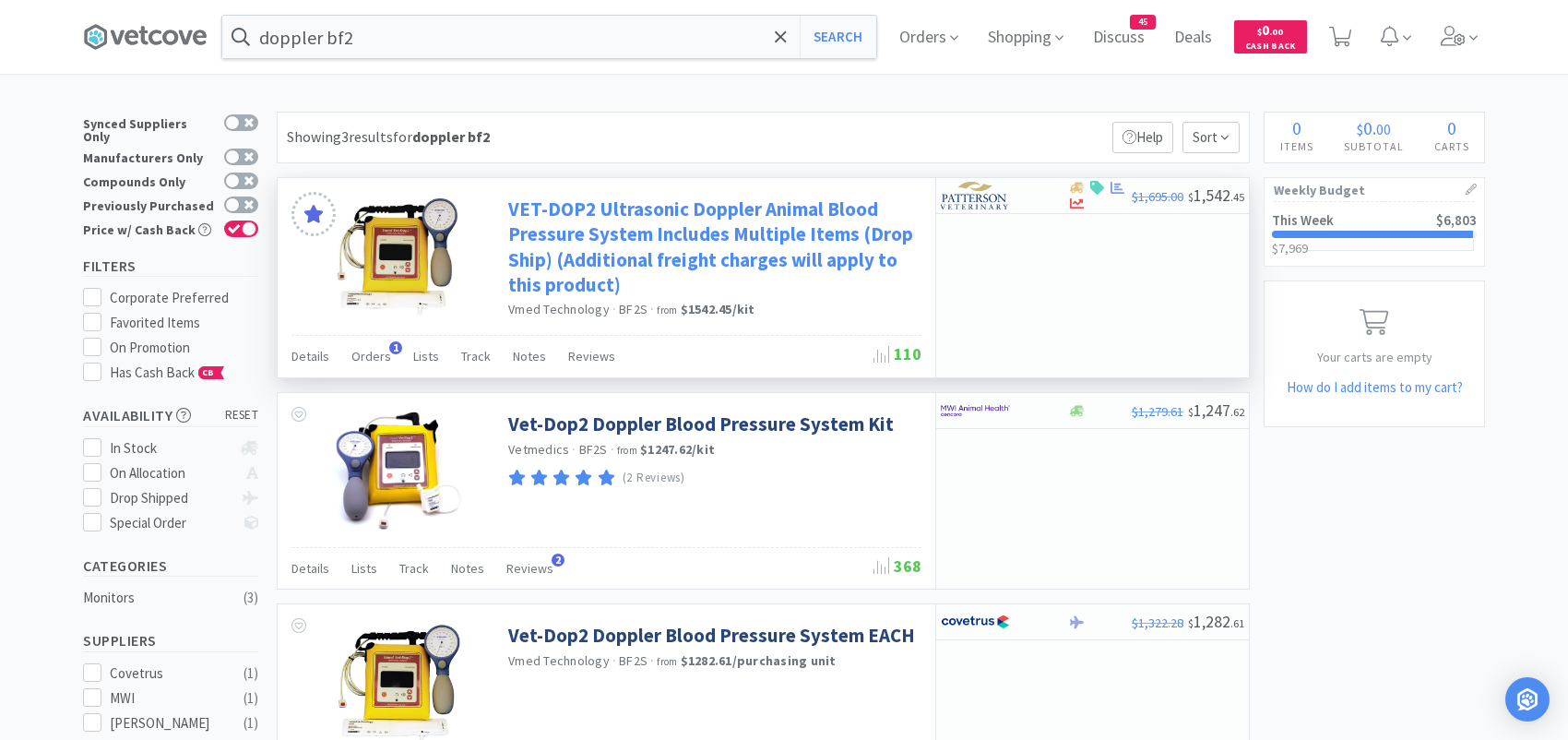
click at [579, 248] on link "VET-DOP2 Ultrasonic Doppler Animal Blood Pressure System Includes Multiple Item…" at bounding box center [713, 247] width 409 height 101
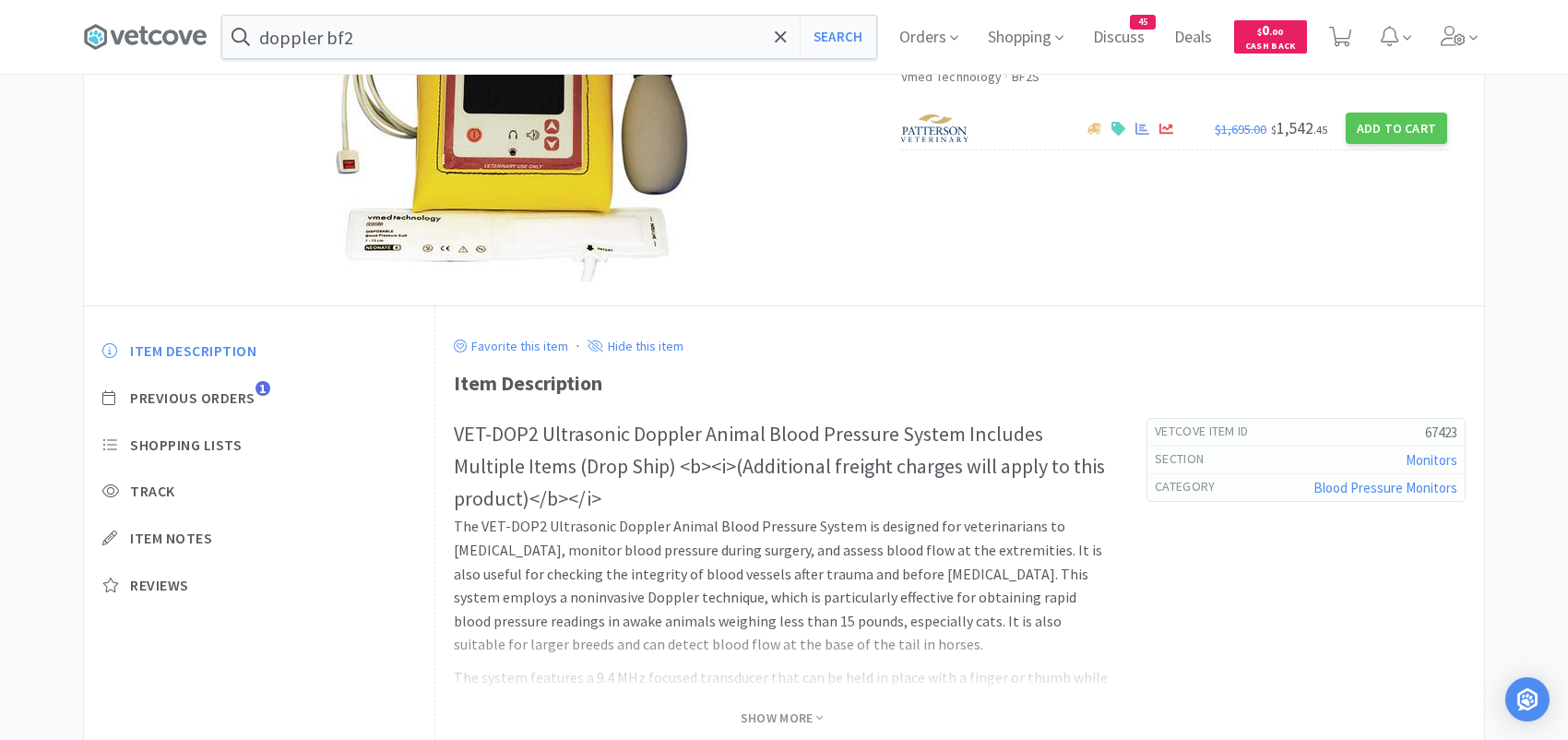
scroll to position [277, 0]
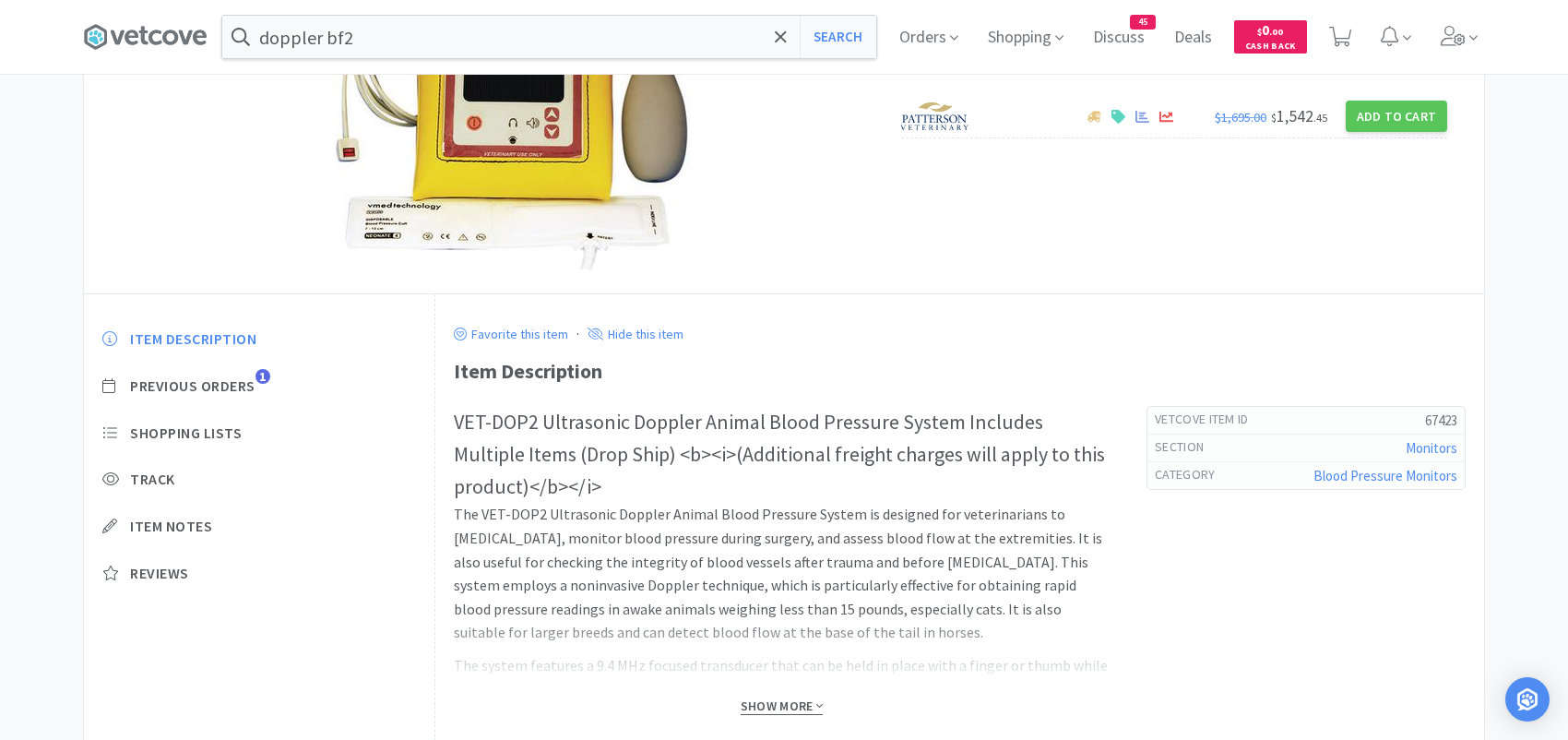
click at [768, 702] on span "Show More" at bounding box center [782, 706] width 82 height 18
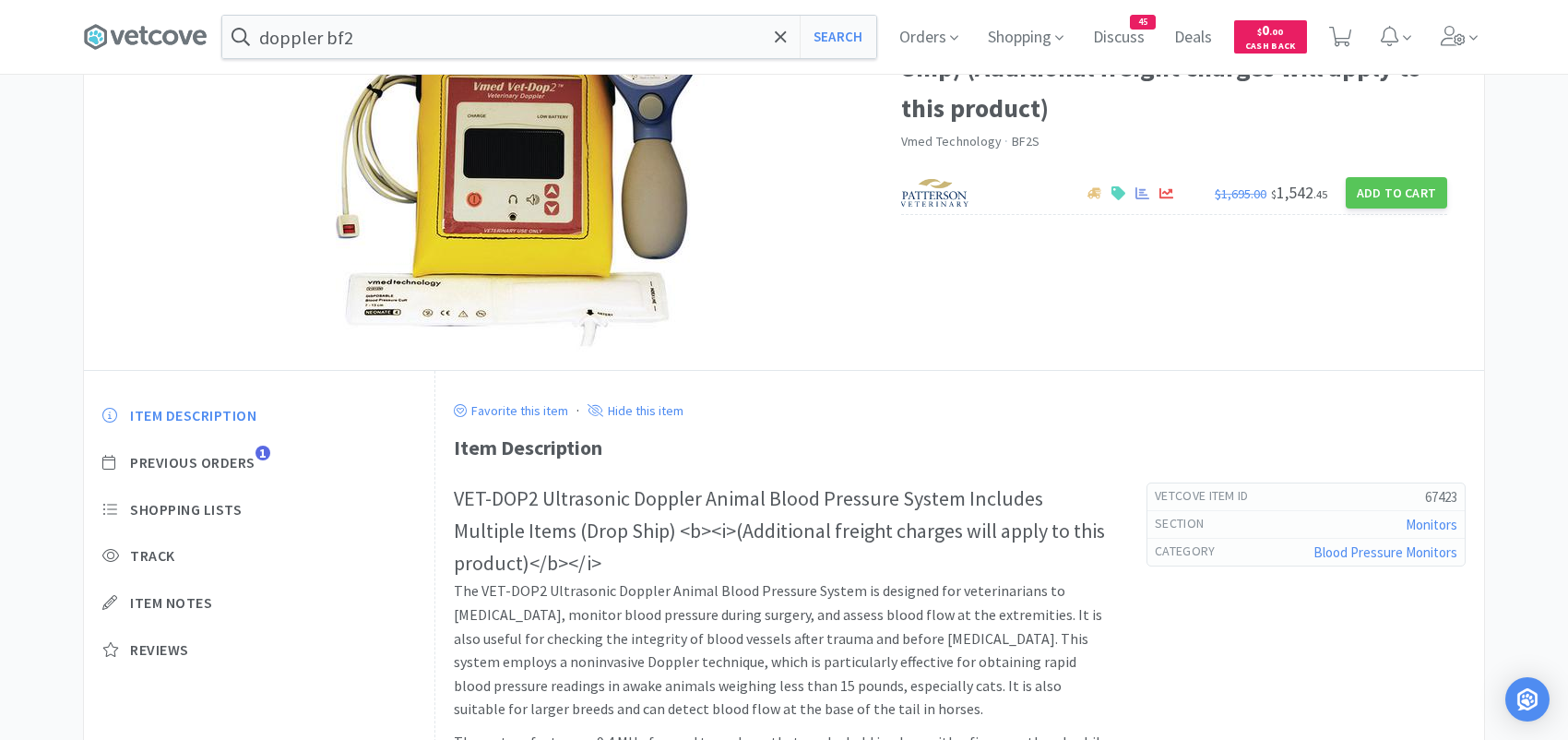
scroll to position [92, 0]
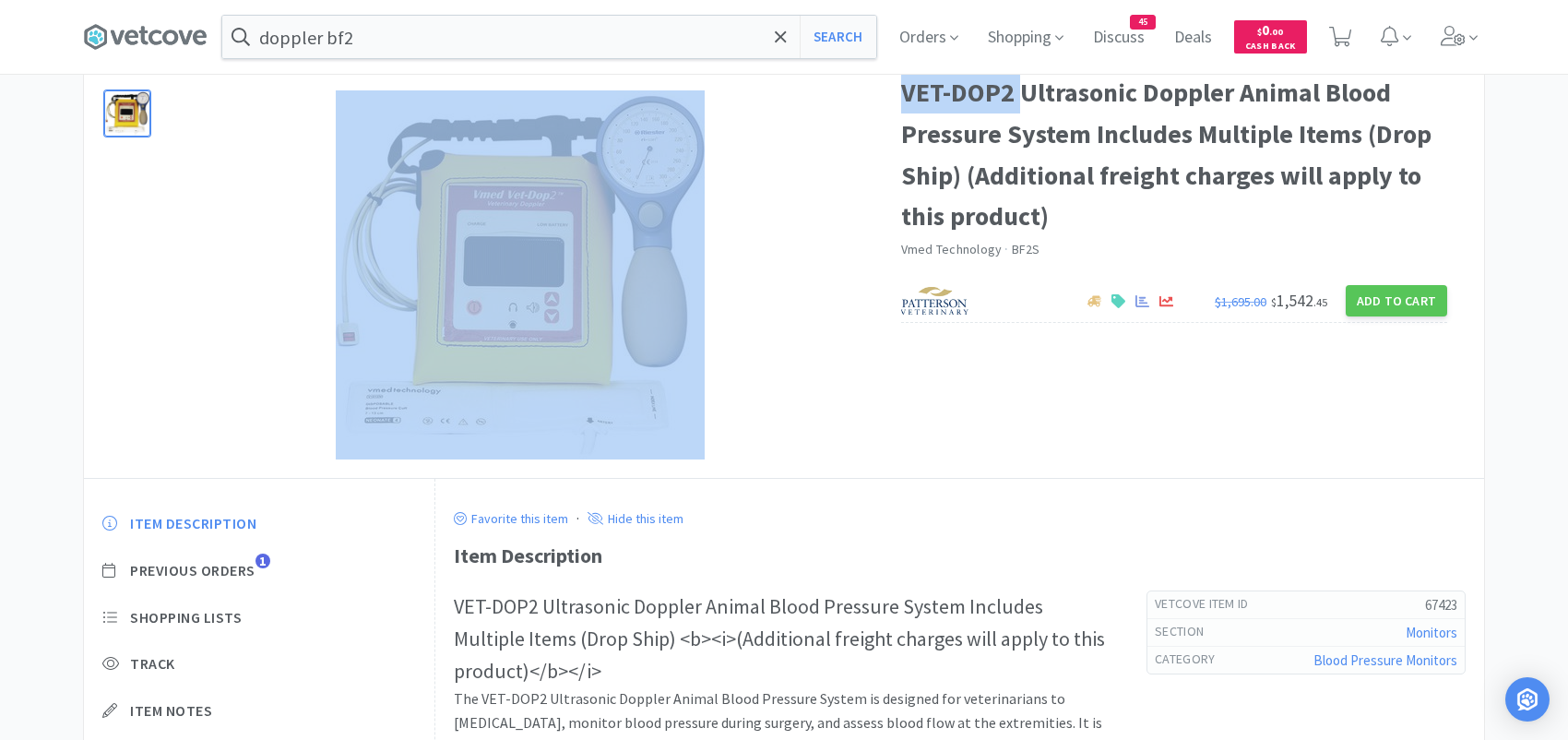
drag, startPoint x: 1022, startPoint y: 91, endPoint x: 899, endPoint y: 93, distance: 123.0
click at [899, 93] on div "VET-DOP2 Ultrasonic Doppler Animal Blood Pressure System Includes Multiple Item…" at bounding box center [784, 265] width 1400 height 425
copy div "VET-DOP2"
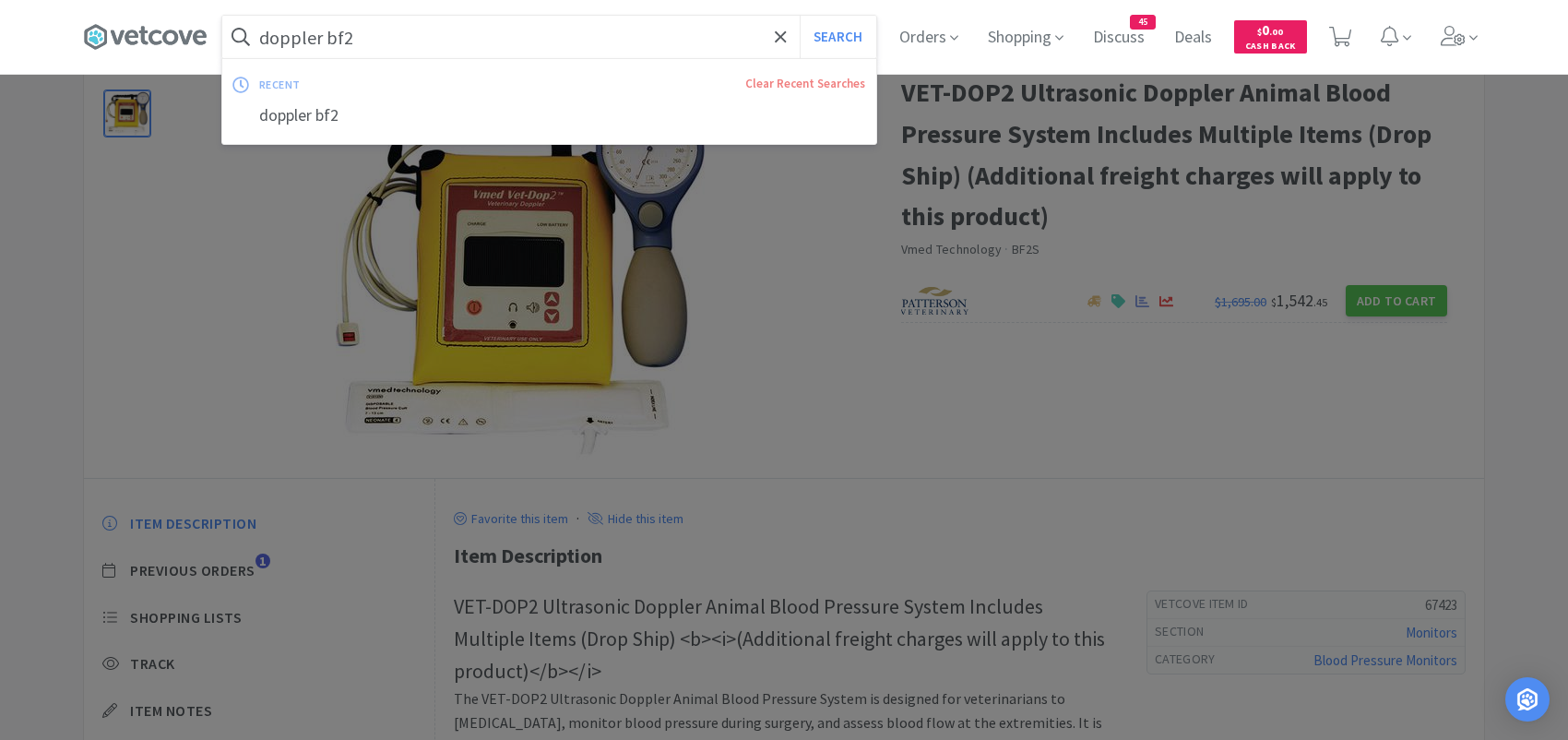
click at [377, 35] on input "doppler bf2" at bounding box center [549, 37] width 654 height 42
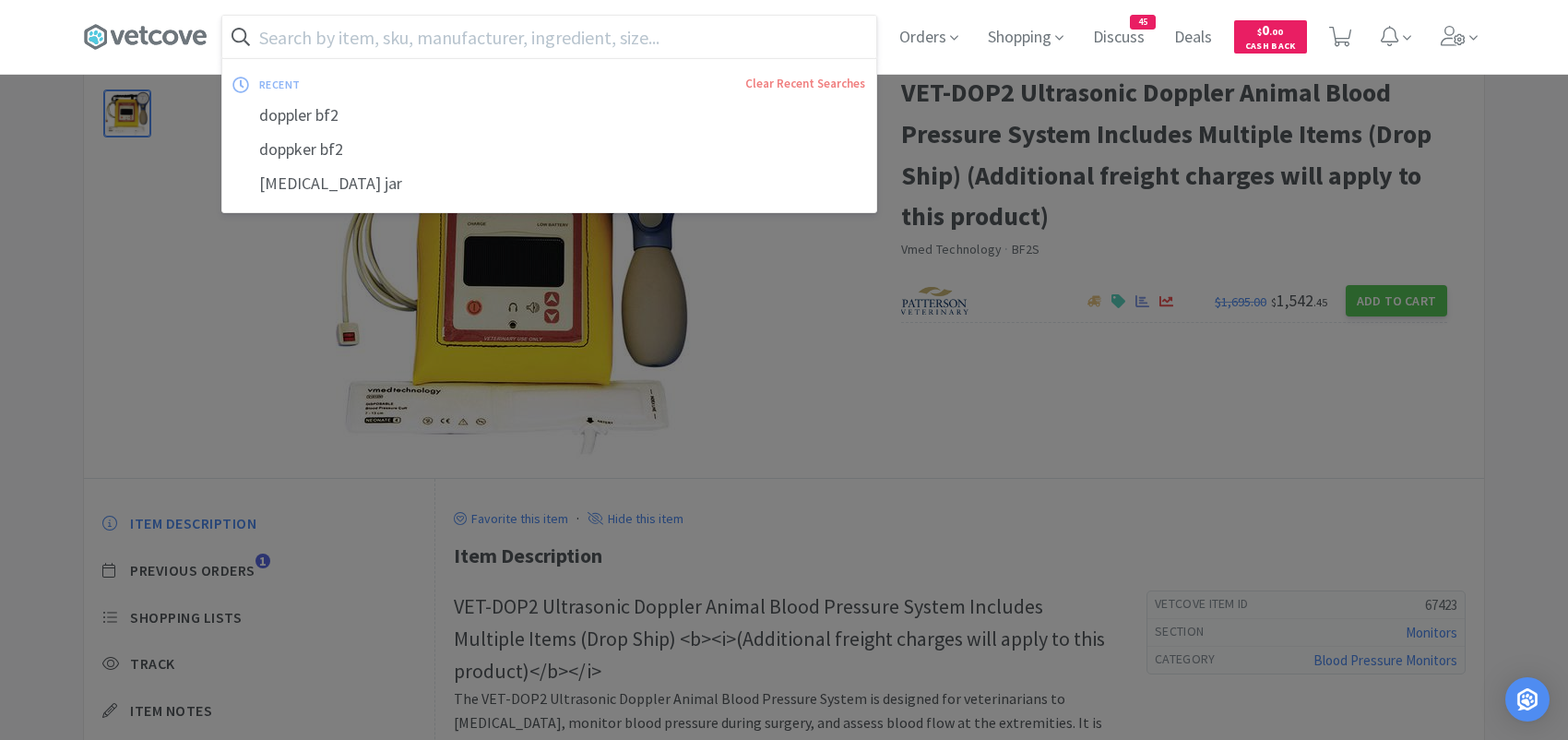
paste input "BF94A"
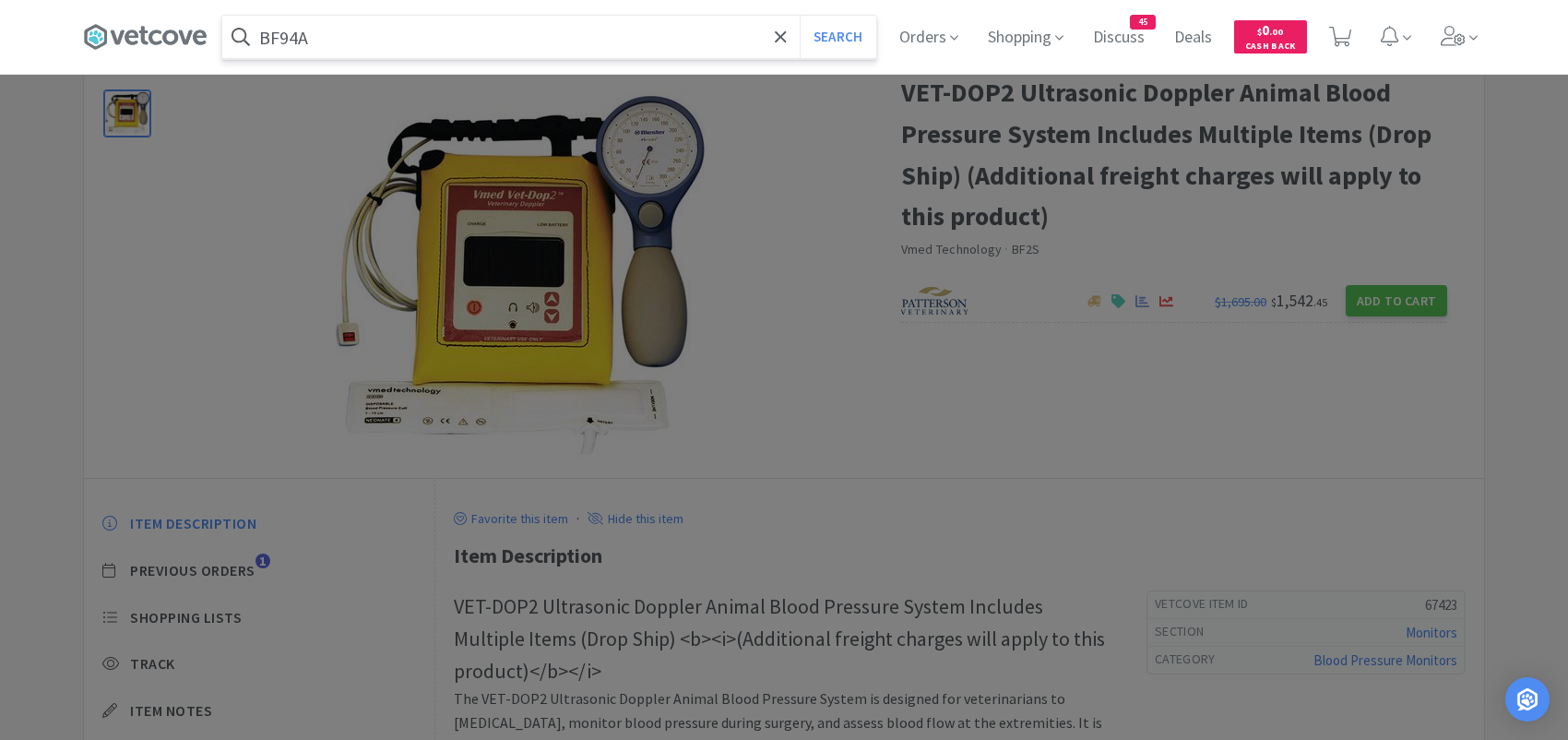
type input "BF94A"
click at [800, 16] on button "Search" at bounding box center [837, 37] width 76 height 42
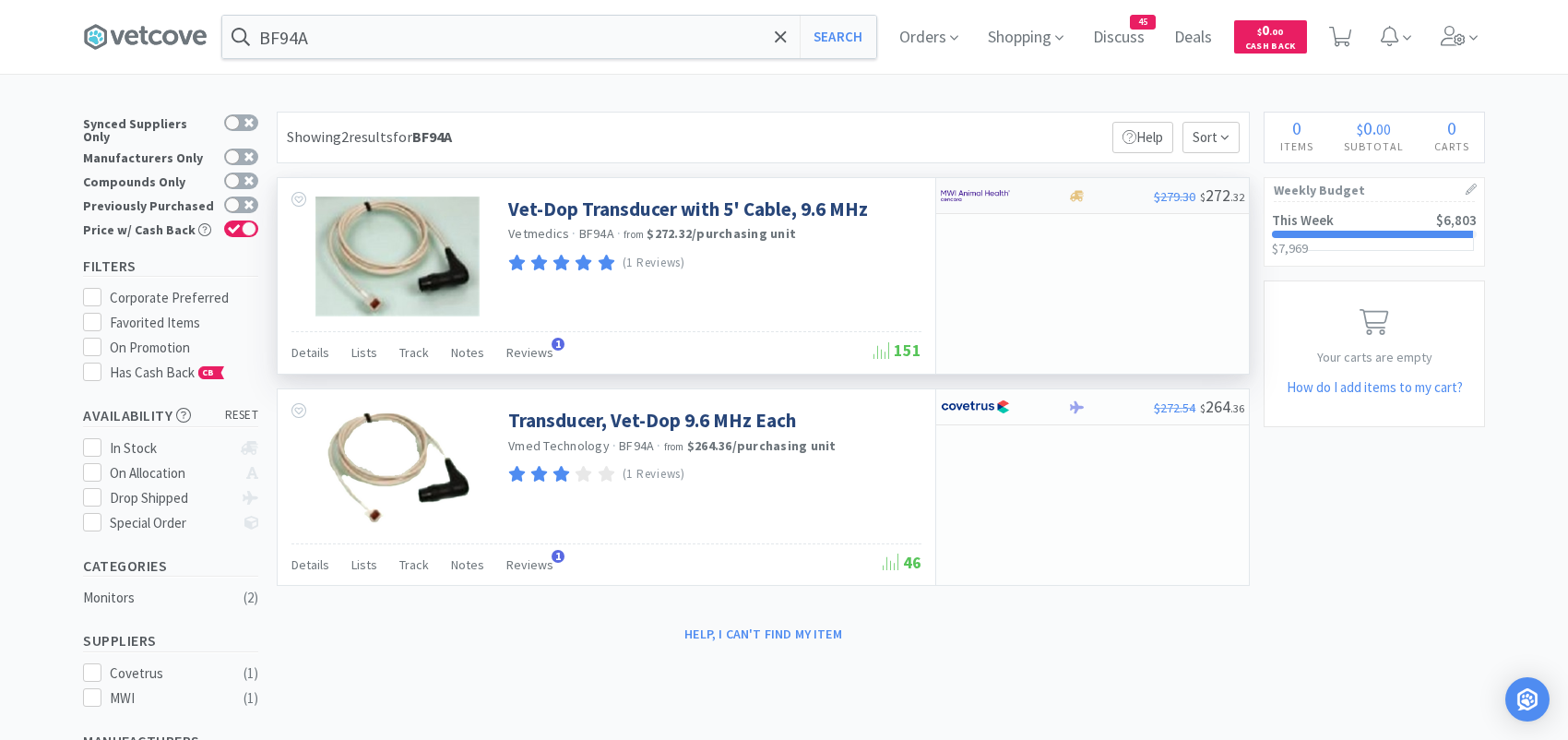
click at [1026, 194] on div at bounding box center [992, 195] width 102 height 31
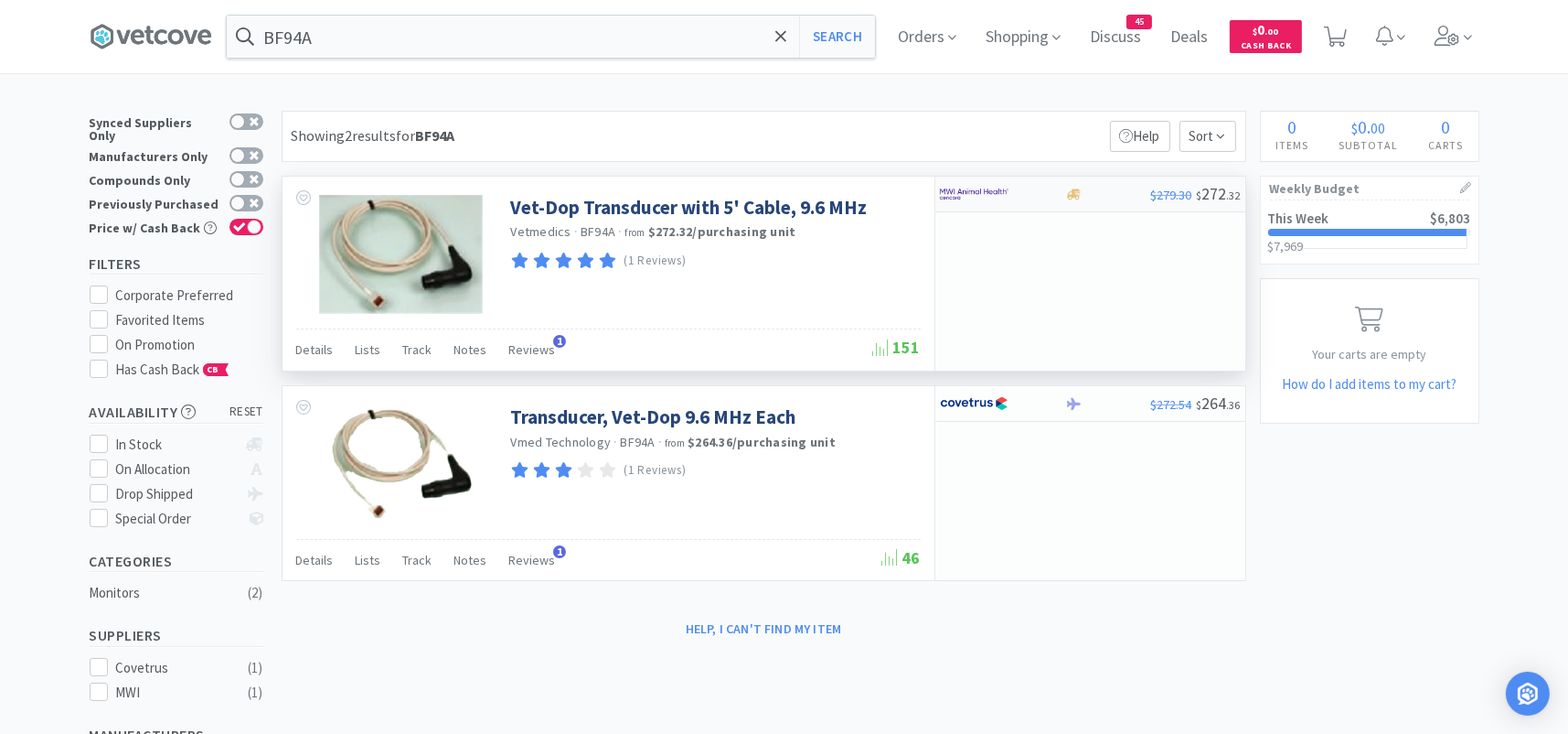
select select "1"
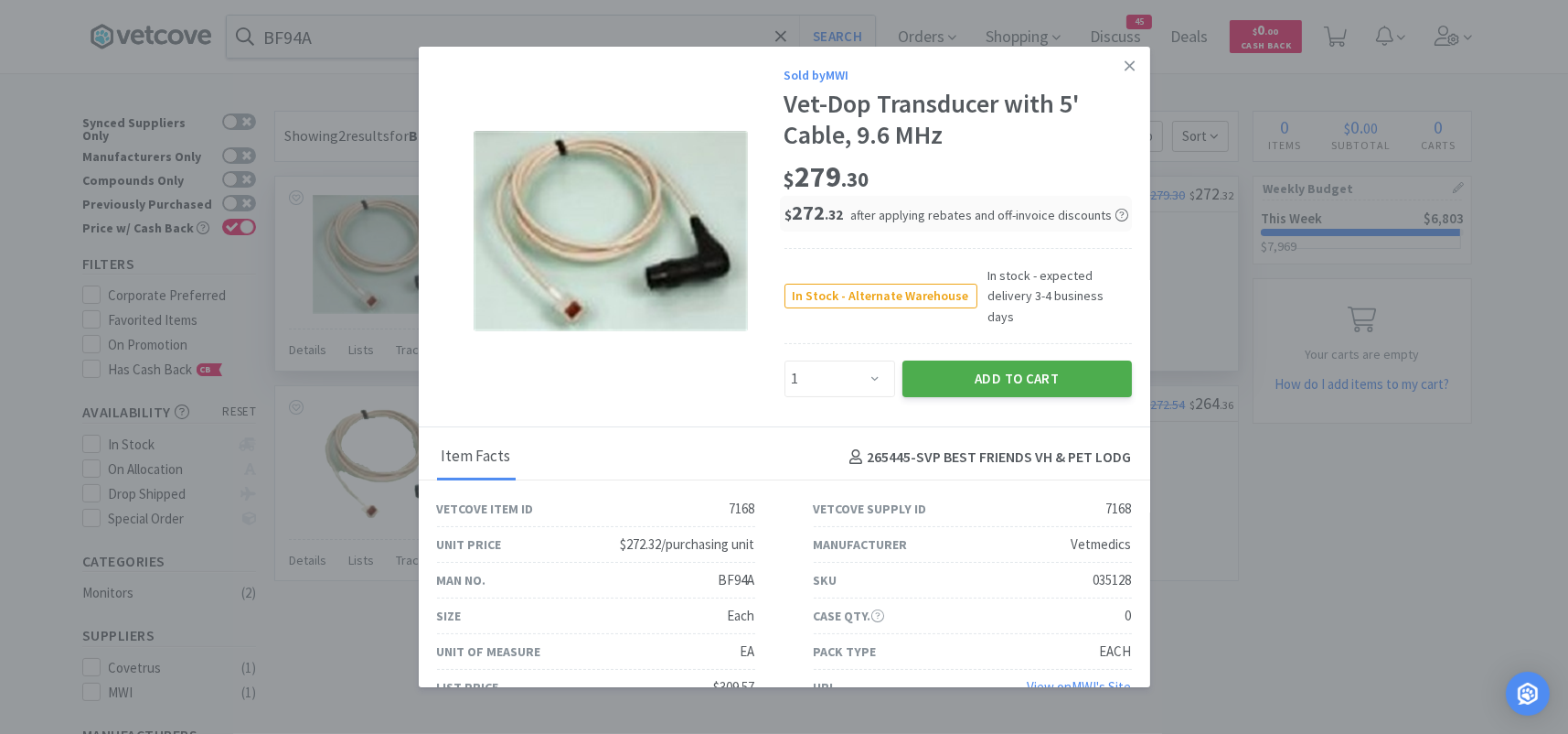
click at [932, 360] on button "Add to Cart" at bounding box center [1017, 378] width 230 height 36
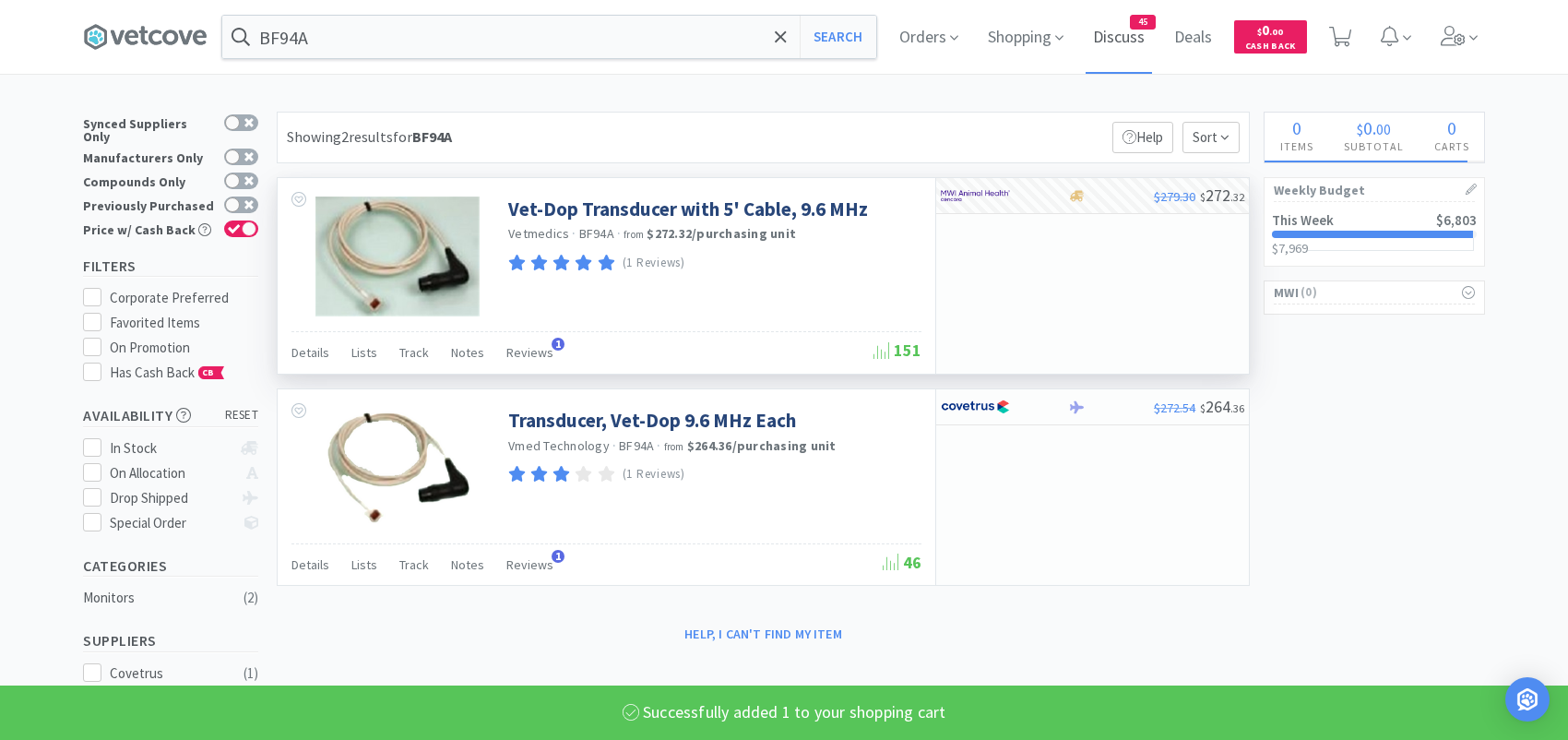
select select "1"
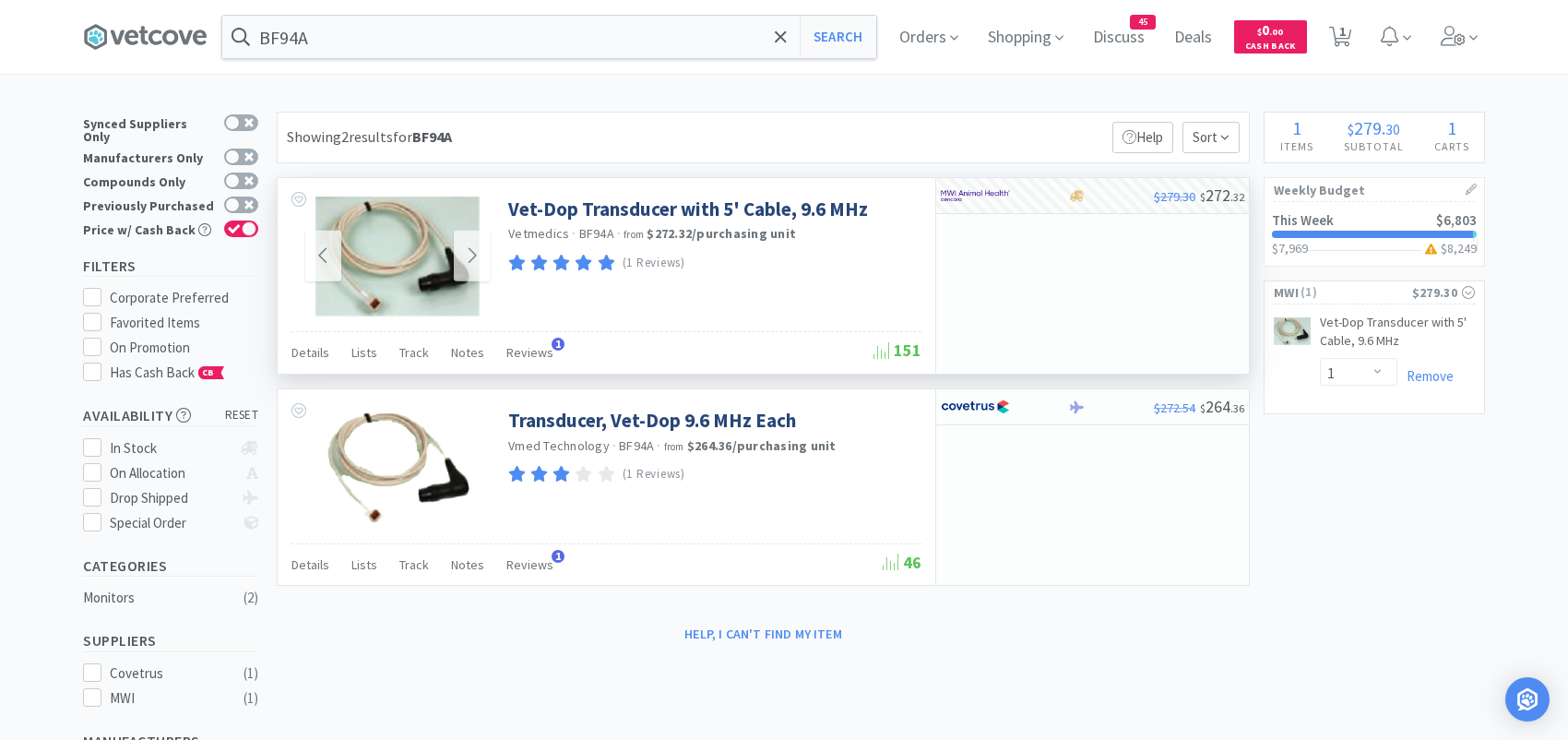
click at [436, 234] on img at bounding box center [397, 256] width 164 height 120
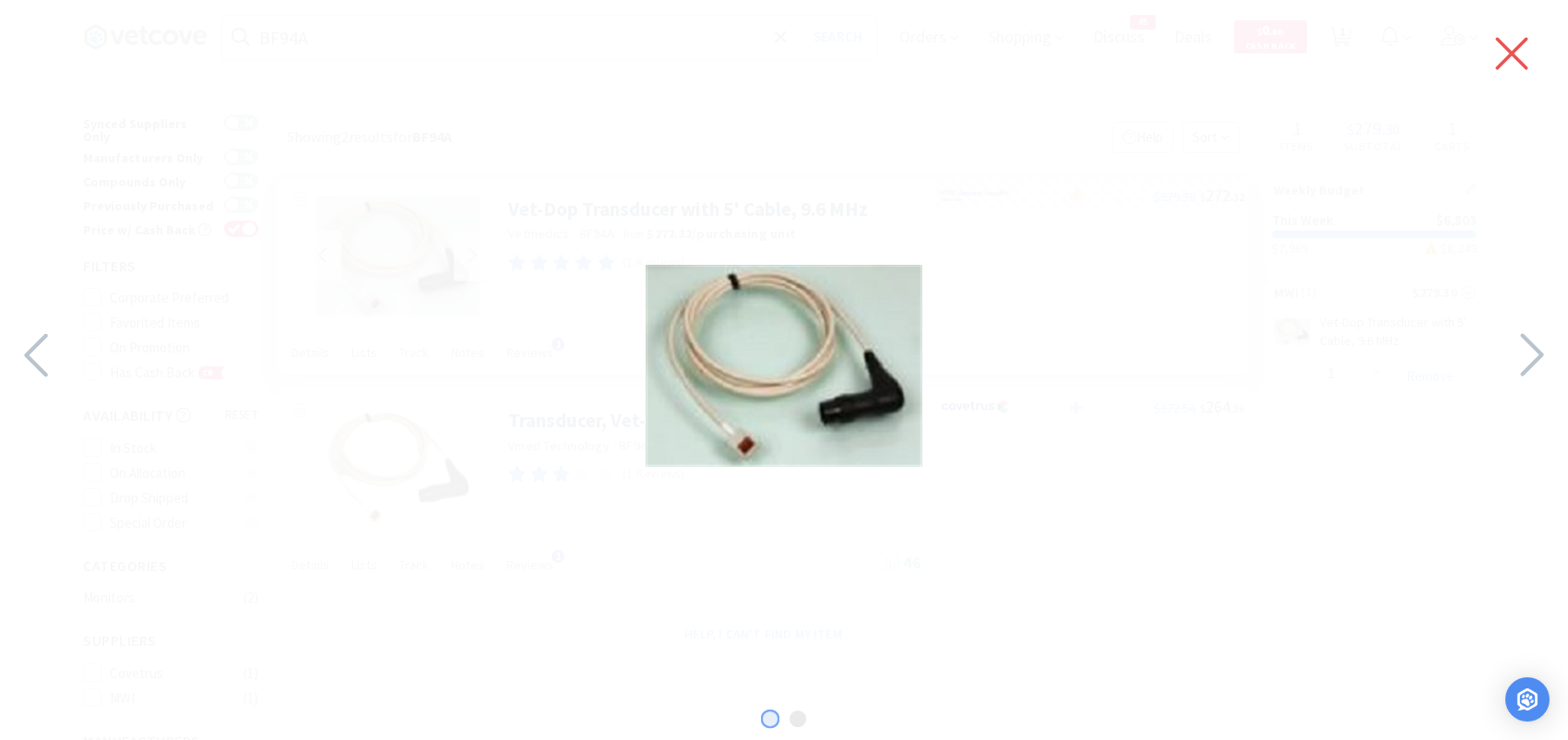
click at [1511, 40] on icon at bounding box center [1511, 53] width 39 height 52
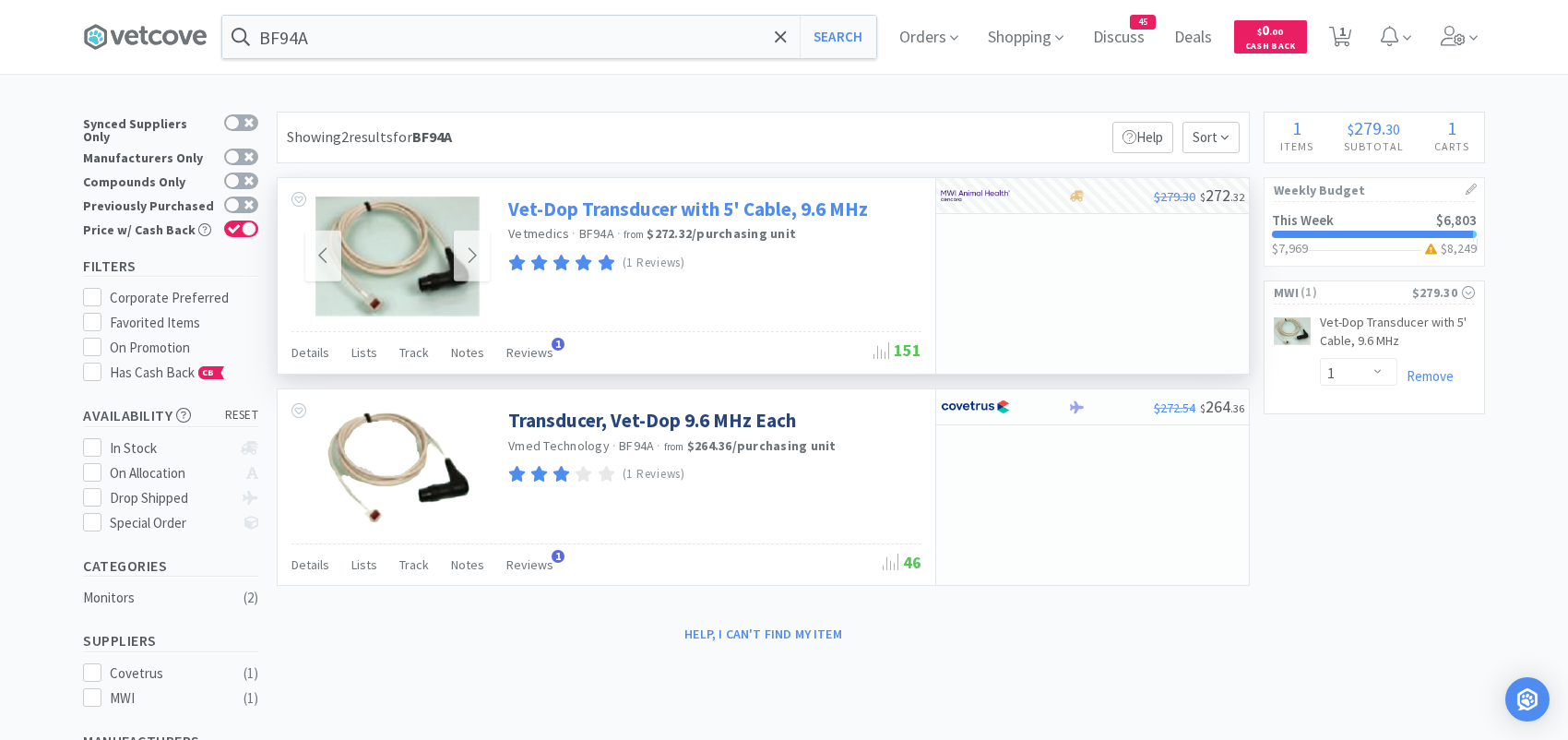
click at [666, 208] on link "Vet-Dop Transducer with 5' Cable, 9.6 MHz" at bounding box center [688, 209] width 360 height 24
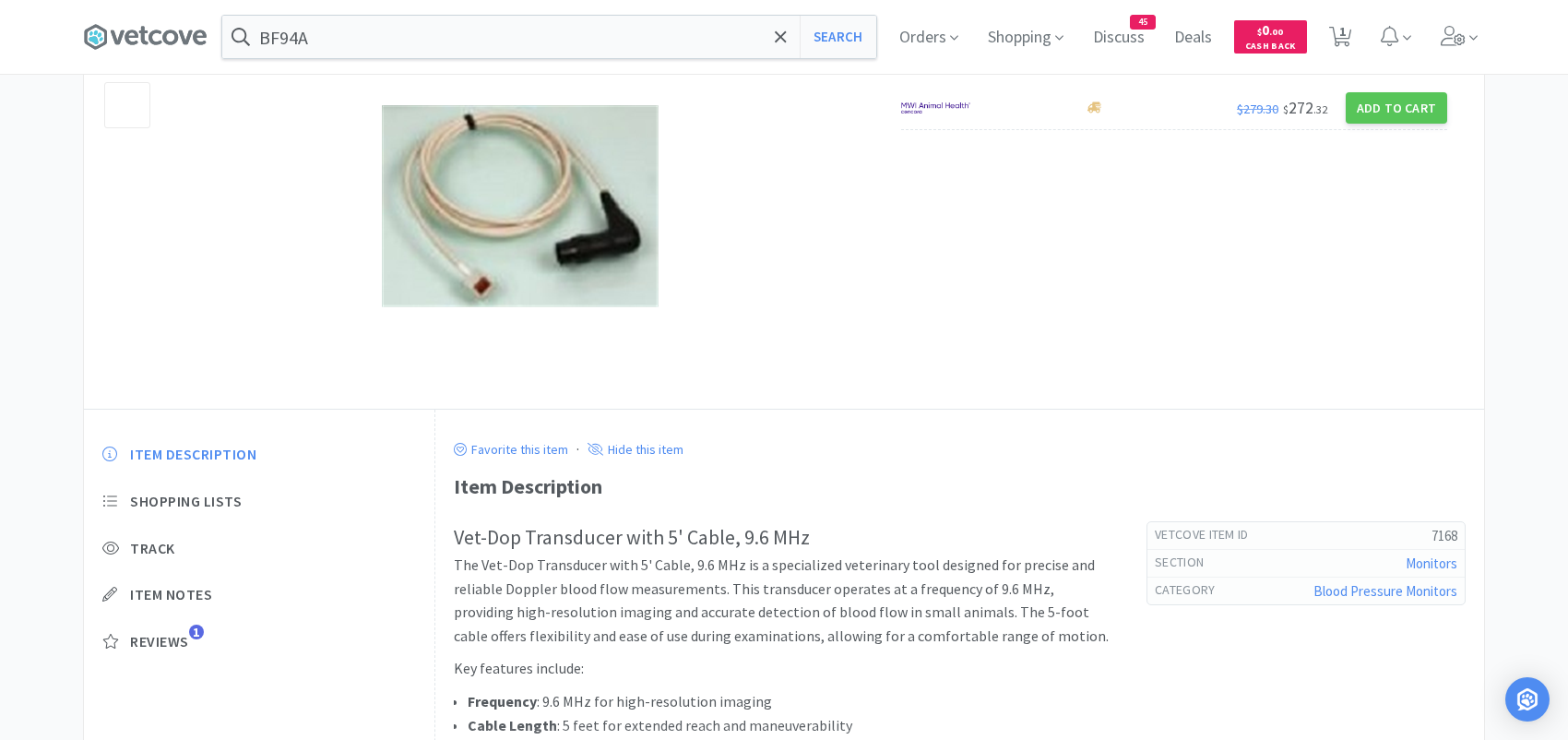
scroll to position [369, 0]
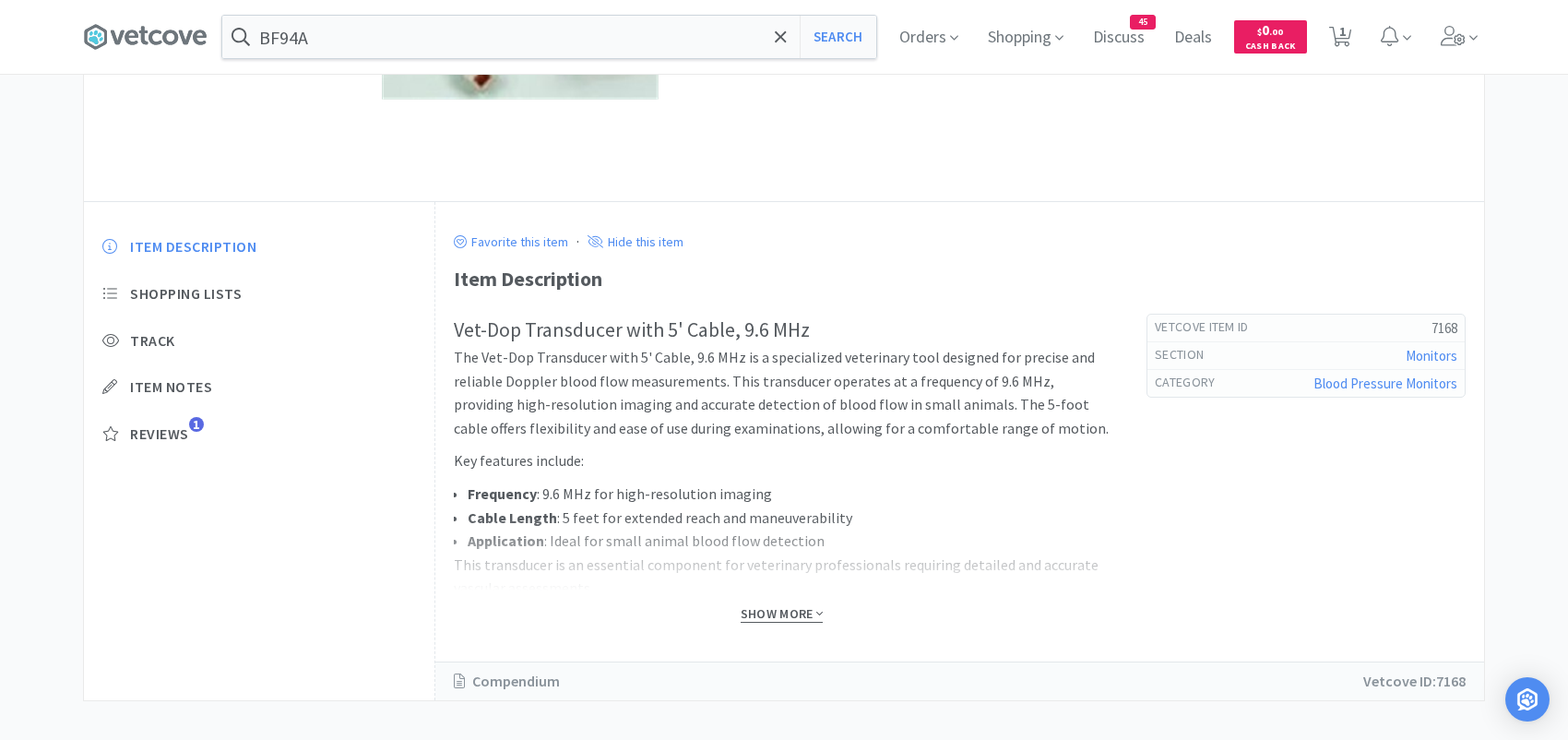
click at [776, 612] on span "Show More" at bounding box center [782, 614] width 82 height 18
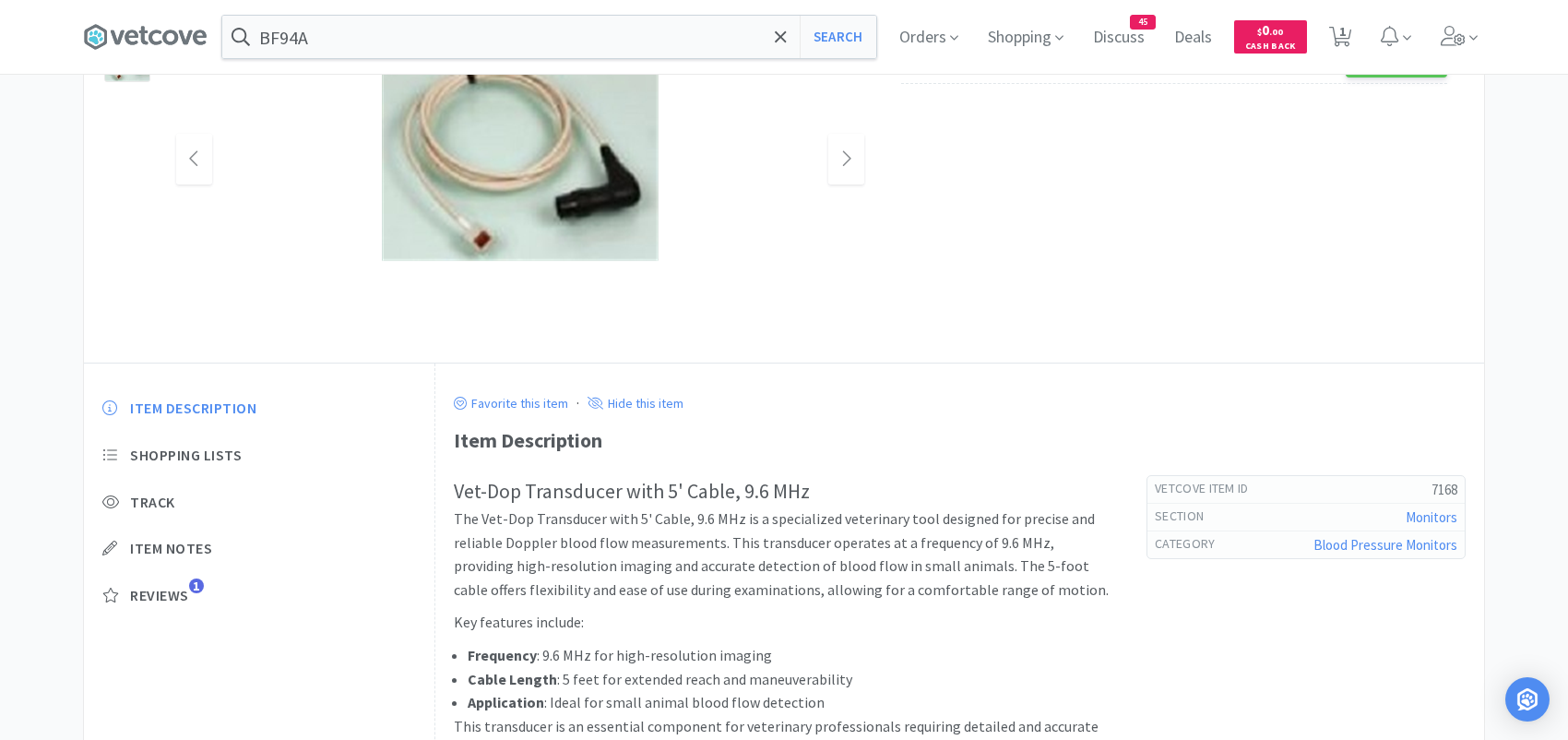
scroll to position [0, 0]
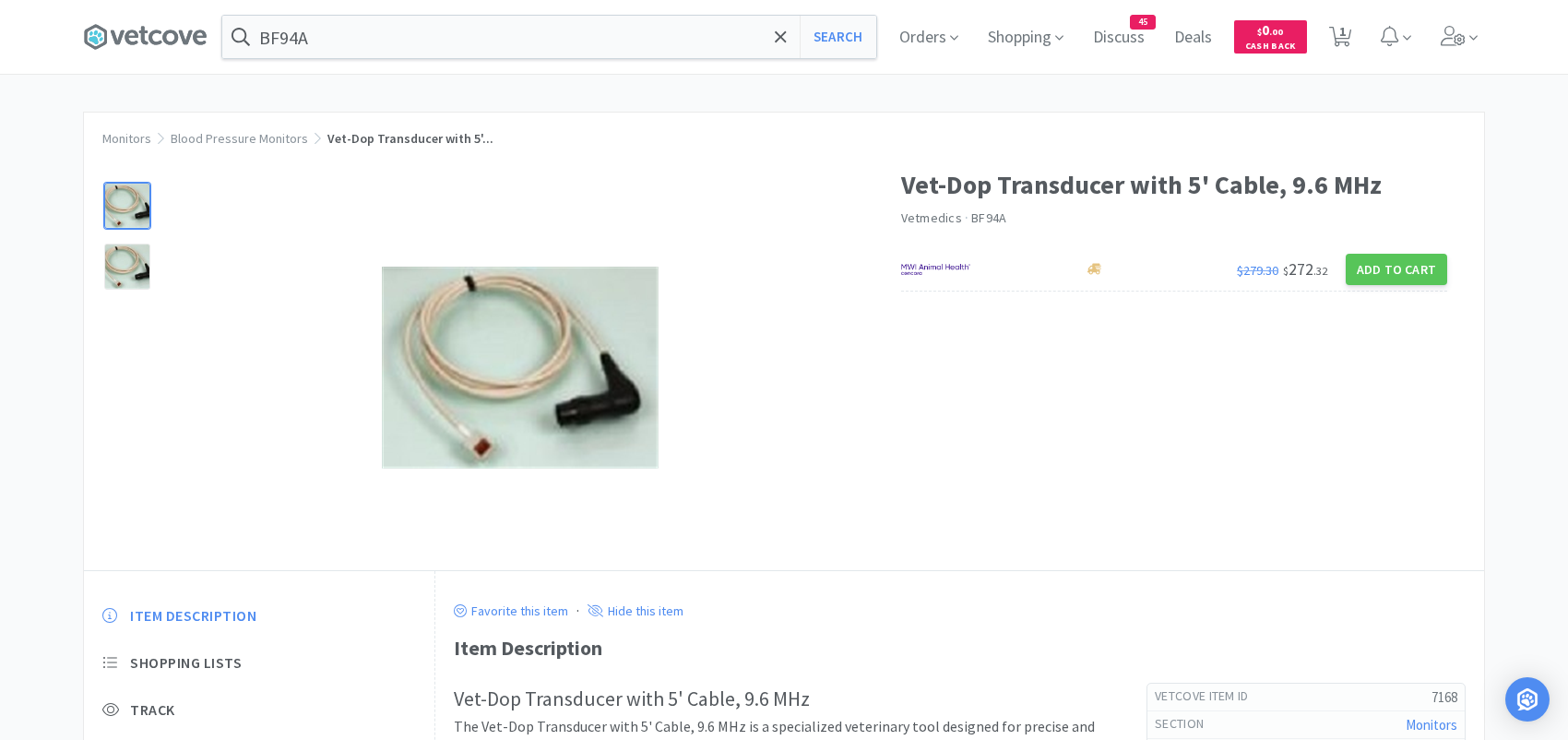
select select "1"
